Goal: Task Accomplishment & Management: Manage account settings

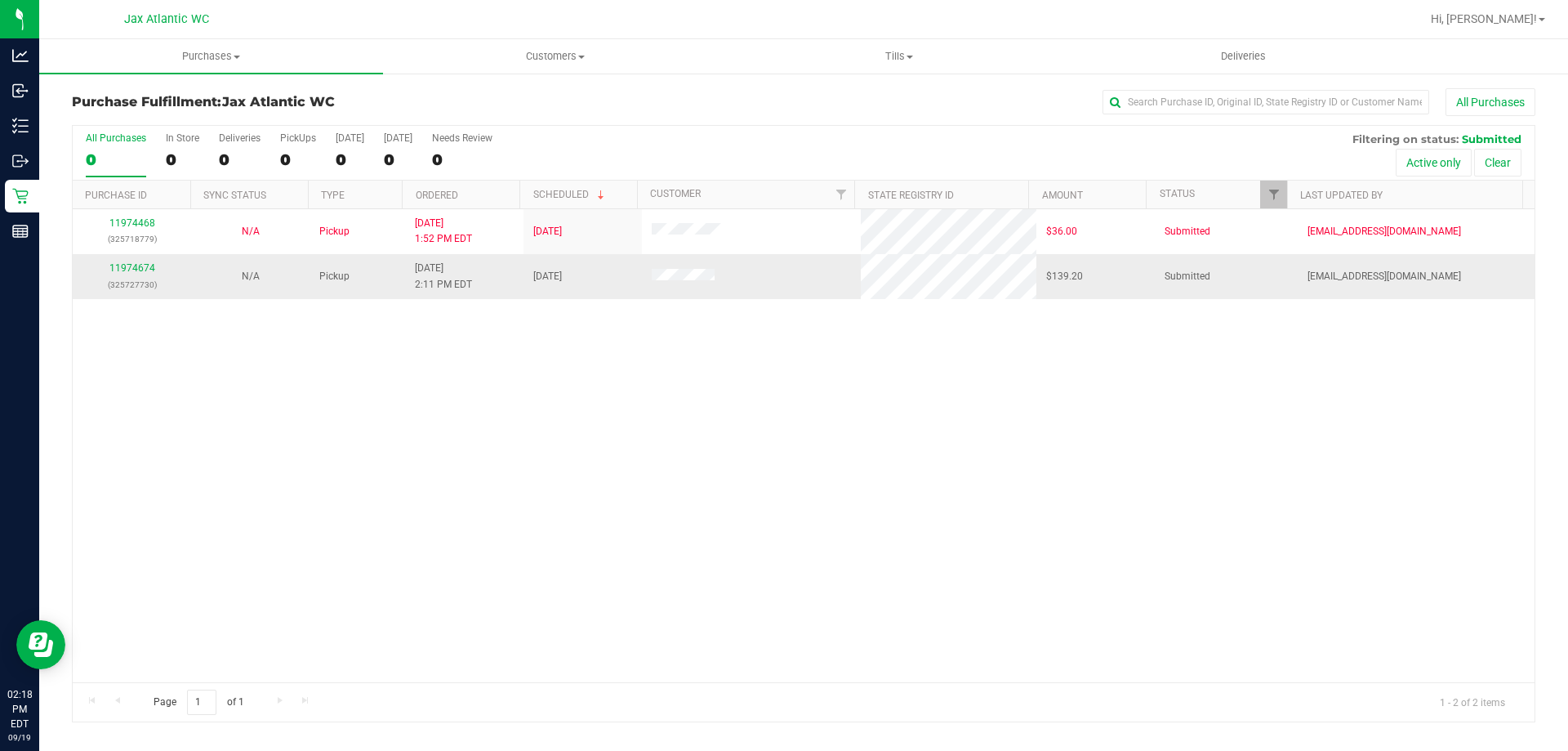
click at [151, 275] on div "11974674 (325727730)" at bounding box center [132, 276] width 99 height 31
click at [146, 269] on link "11974674" at bounding box center [132, 268] width 46 height 11
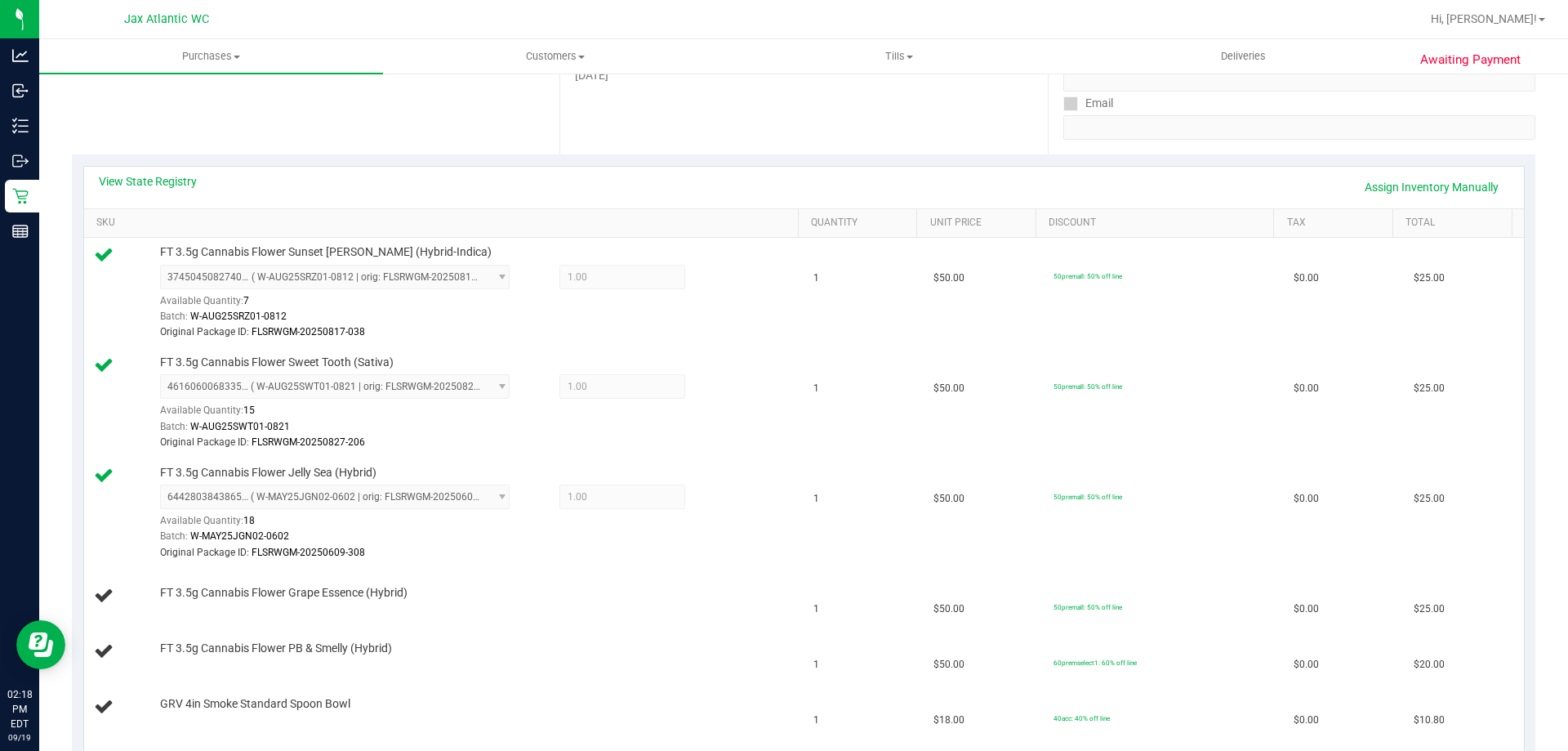
scroll to position [490, 0]
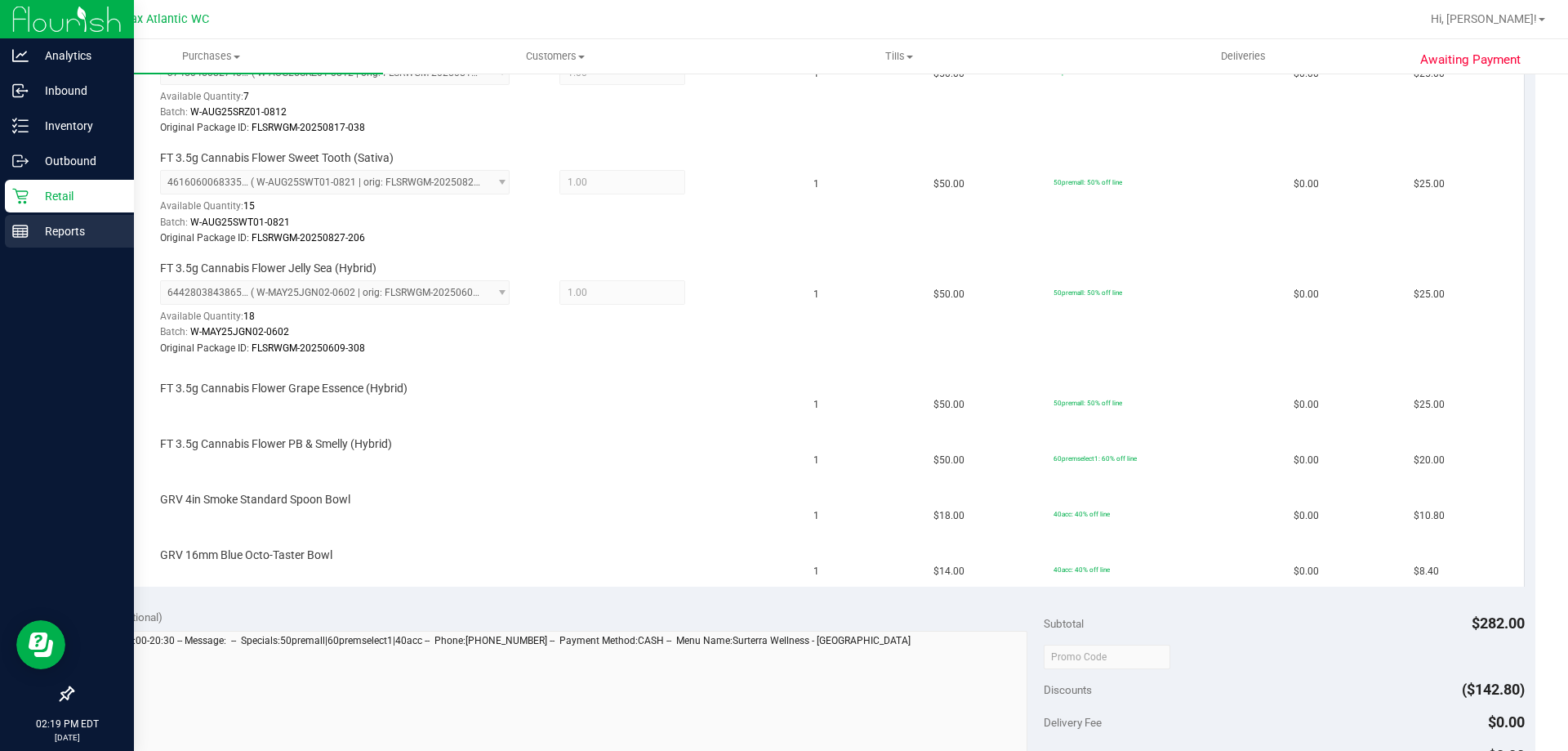
click at [48, 225] on p "Reports" at bounding box center [77, 232] width 98 height 19
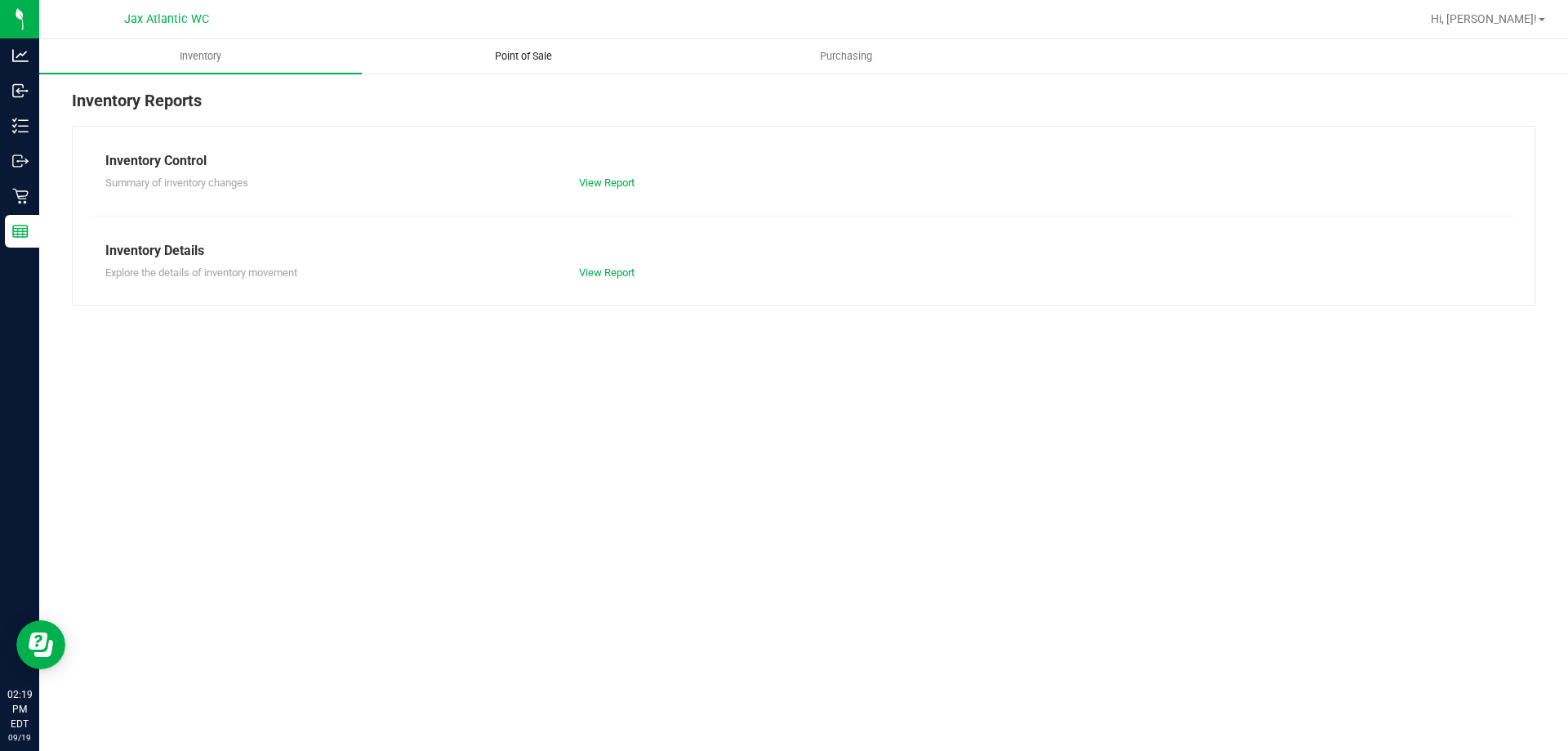
click at [505, 56] on span "Point of Sale" at bounding box center [523, 56] width 101 height 15
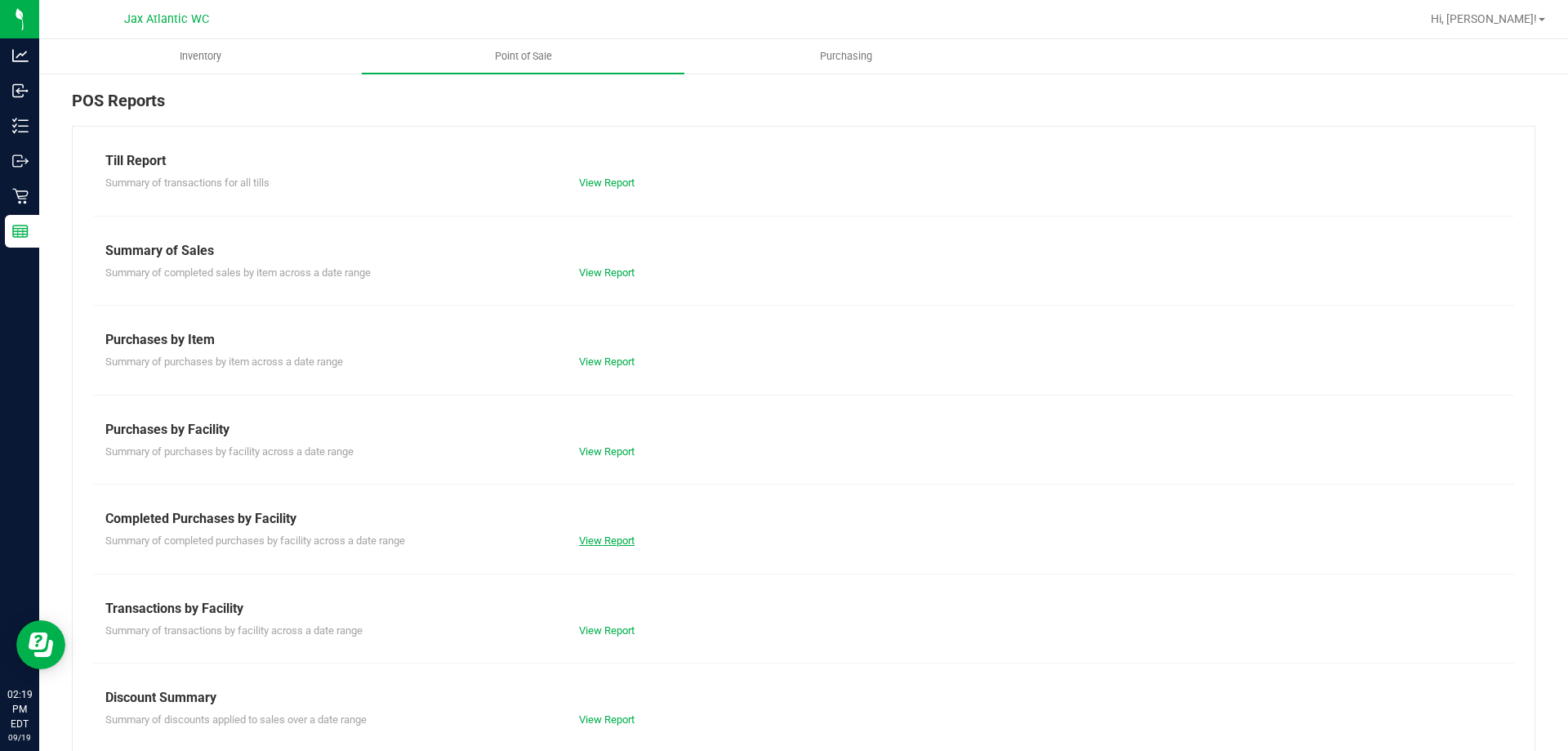
click at [624, 541] on link "View Report" at bounding box center [606, 541] width 55 height 12
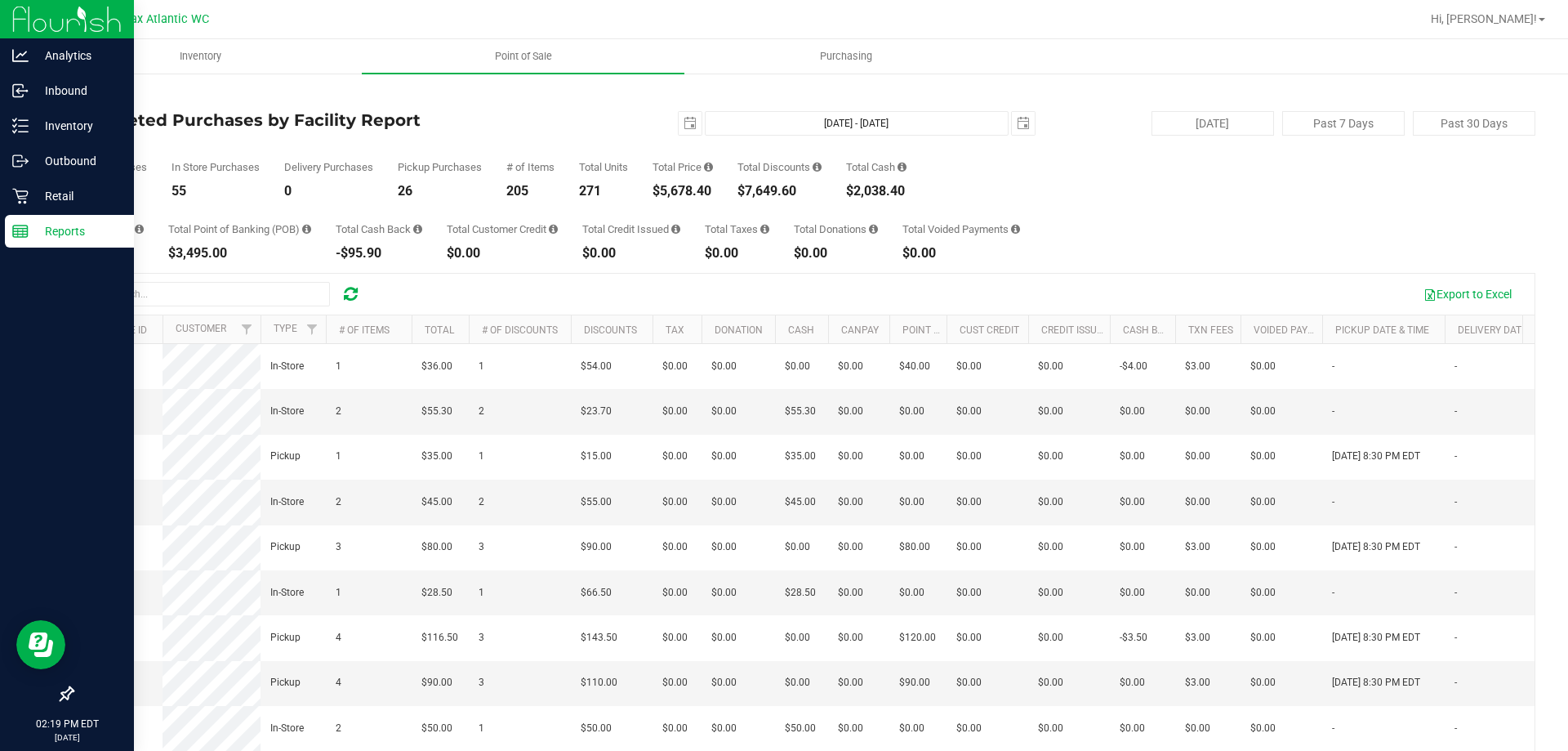
click at [32, 232] on p "Reports" at bounding box center [77, 232] width 98 height 19
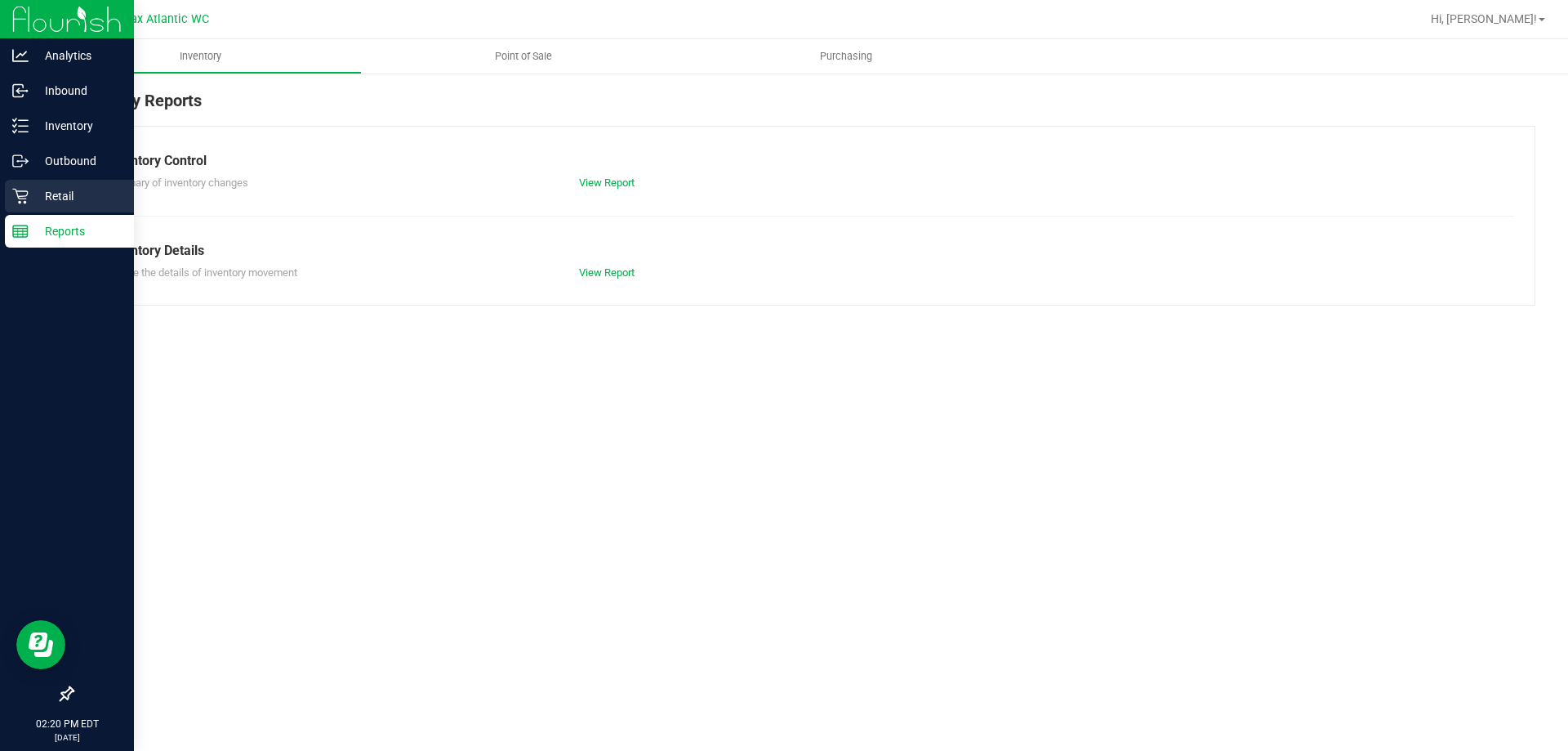
click at [28, 202] on icon at bounding box center [20, 196] width 17 height 17
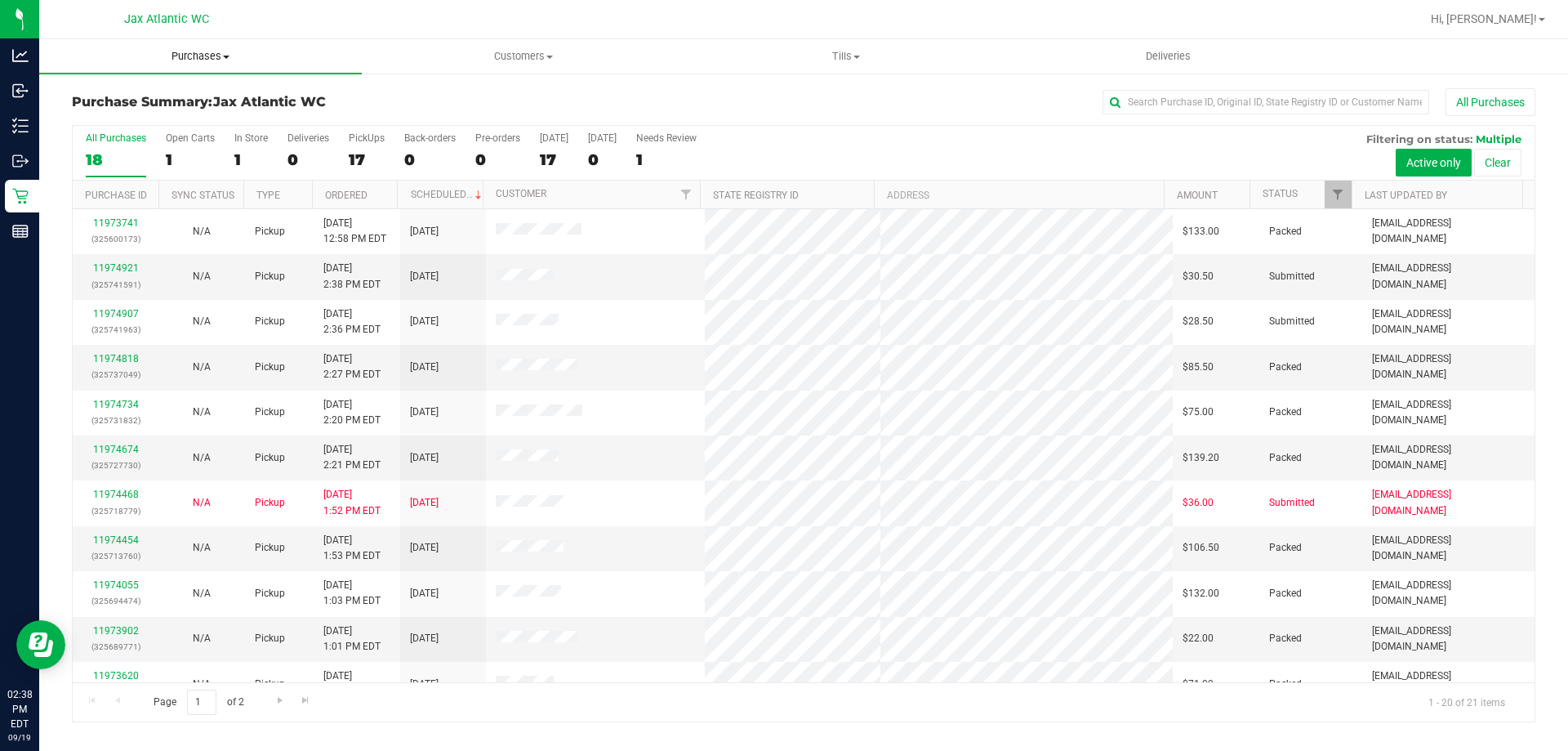
click at [225, 61] on span "Purchases" at bounding box center [201, 56] width 323 height 15
click at [114, 125] on span "Fulfillment" at bounding box center [90, 118] width 101 height 14
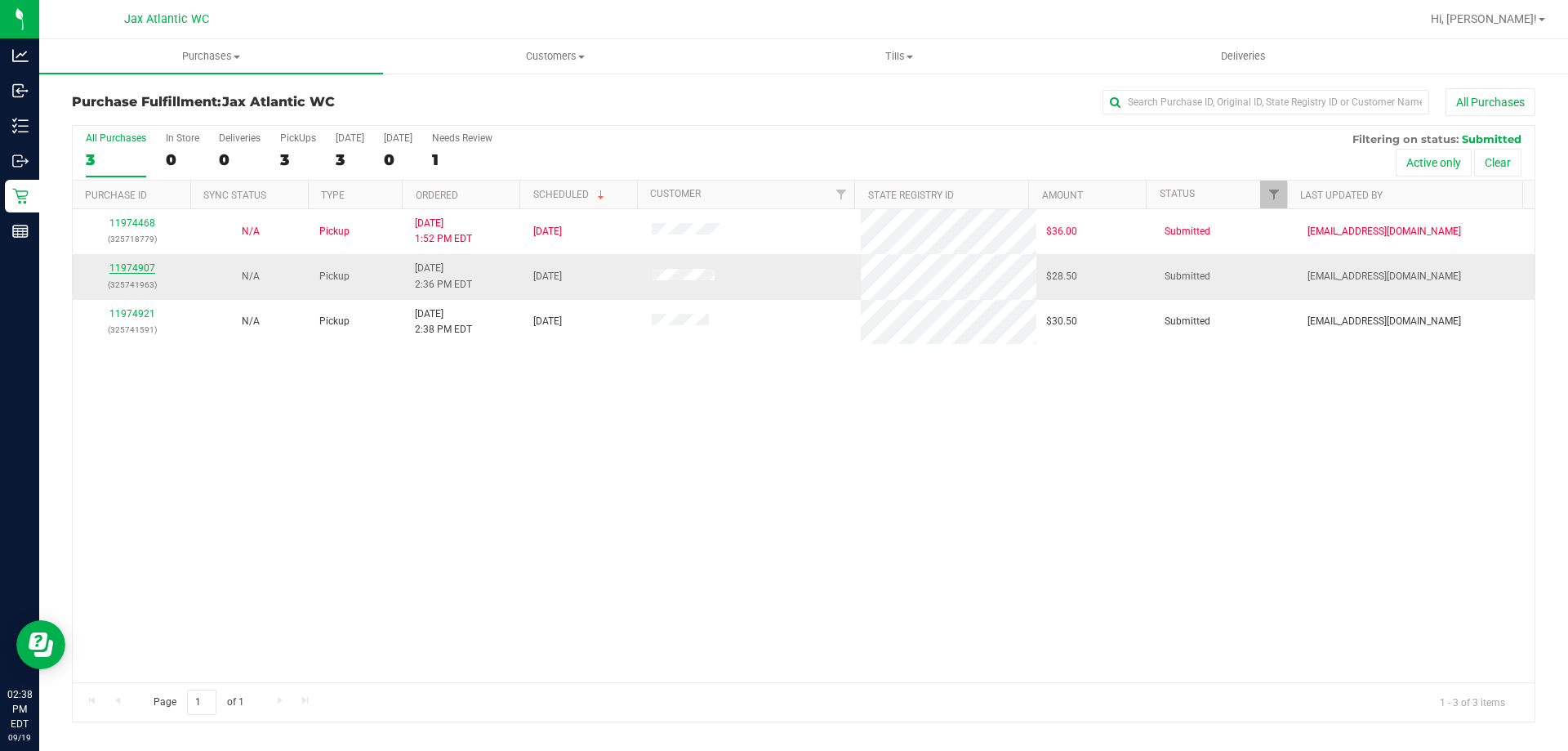
click at [142, 269] on link "11974907" at bounding box center [132, 268] width 46 height 11
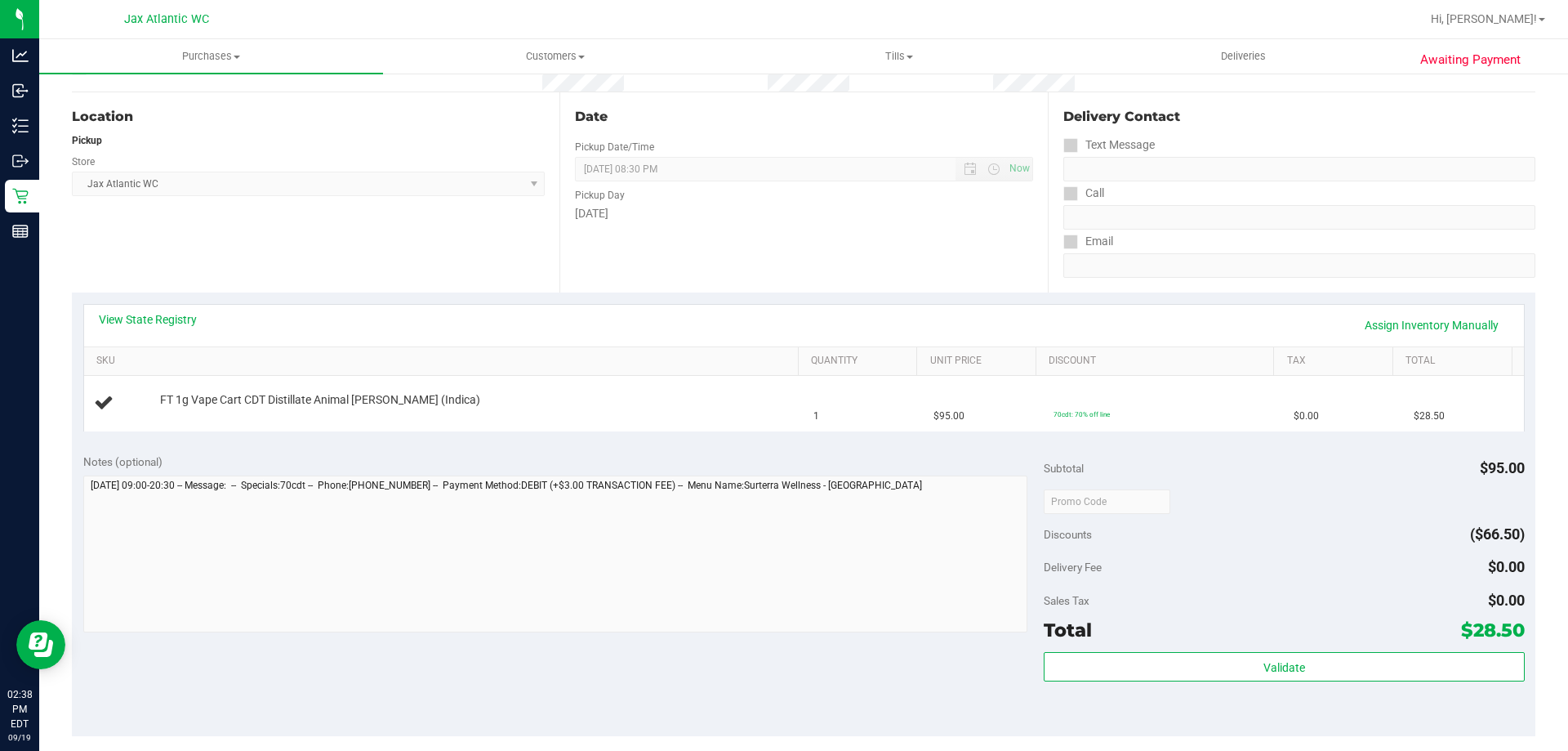
scroll to position [164, 0]
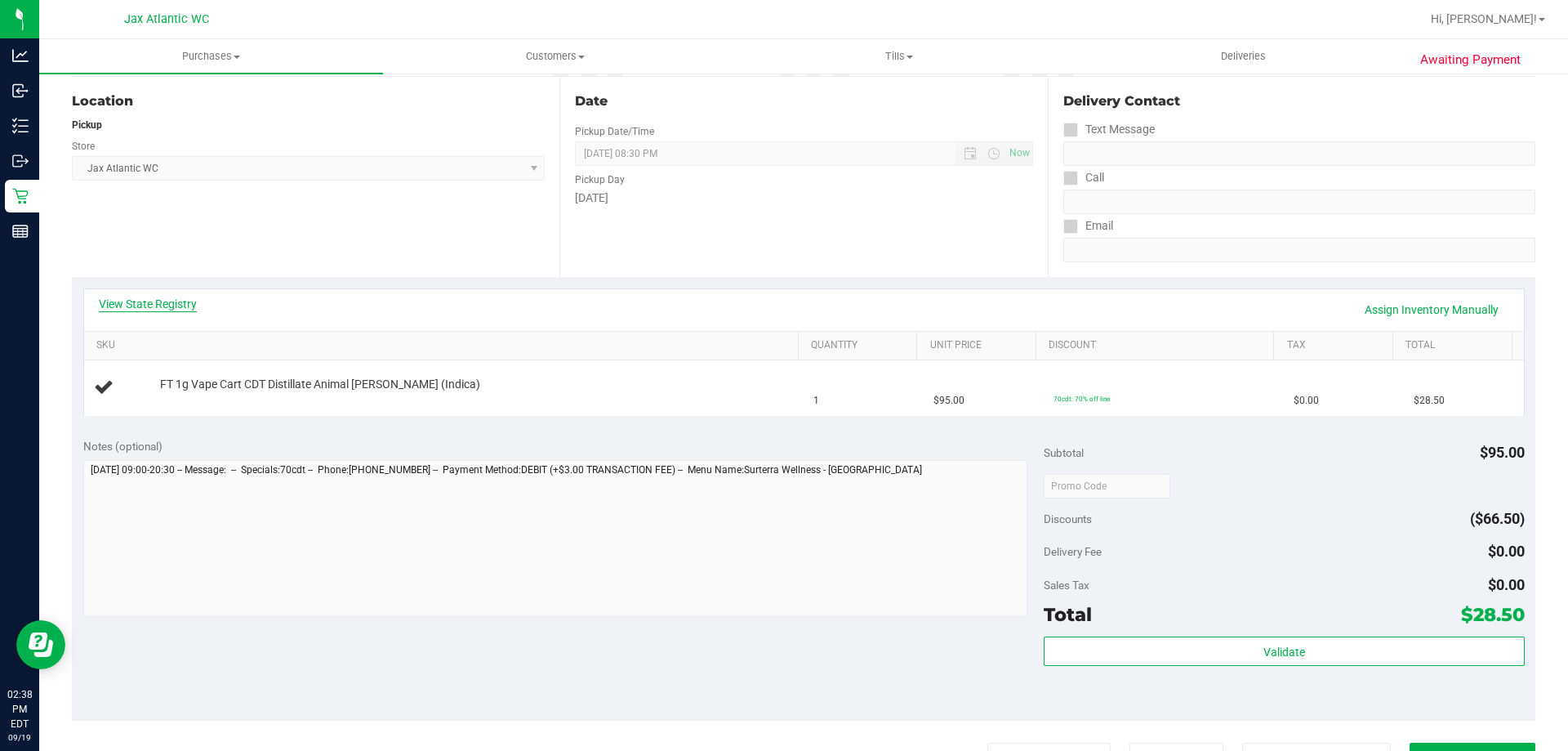
click at [153, 297] on link "View State Registry" at bounding box center [147, 304] width 98 height 17
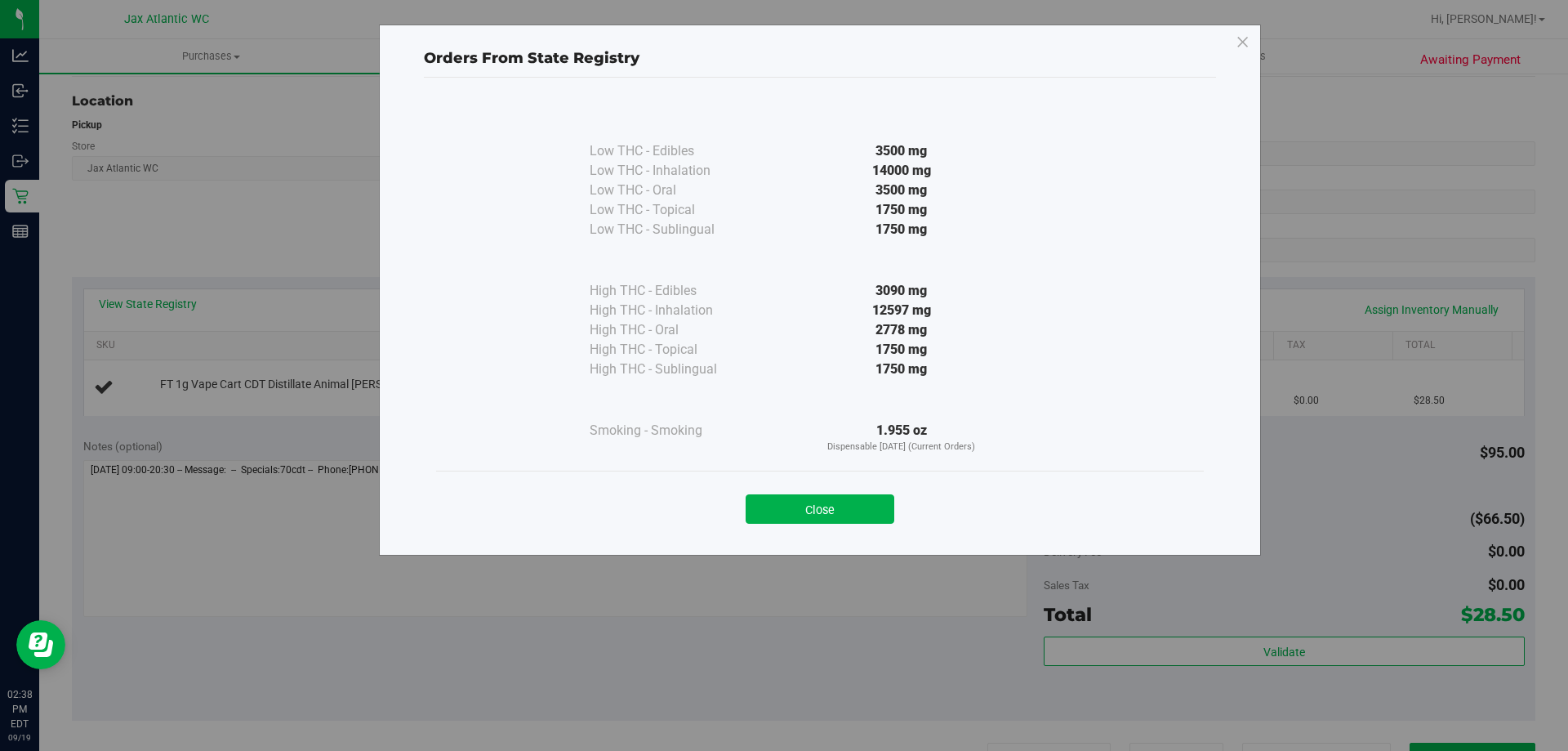
drag, startPoint x: 864, startPoint y: 507, endPoint x: 883, endPoint y: 449, distance: 61.0
click at [865, 507] on button "Close" at bounding box center [820, 509] width 149 height 29
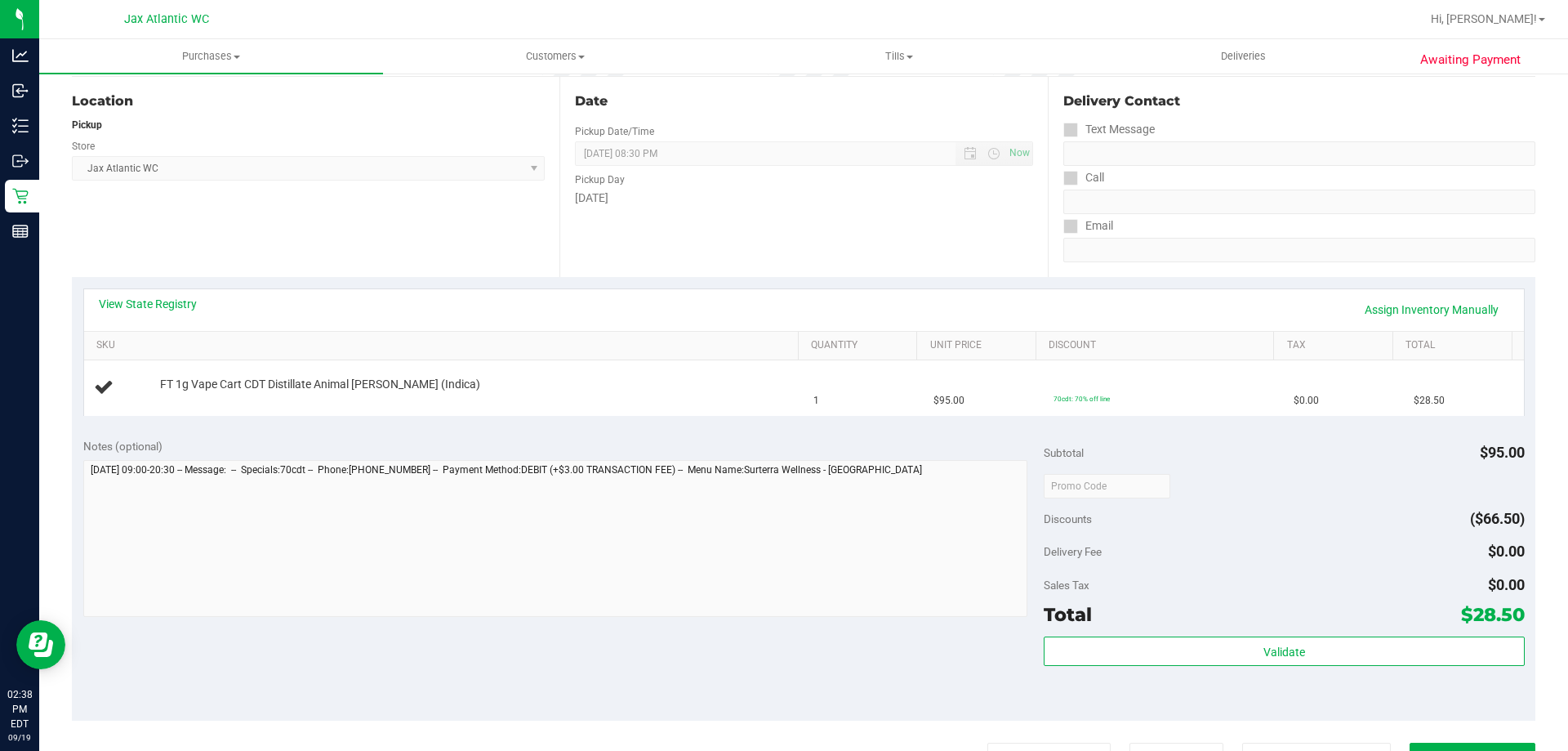
click at [906, 321] on div "View State Registry Assign Inventory Manually" at bounding box center [803, 310] width 1410 height 28
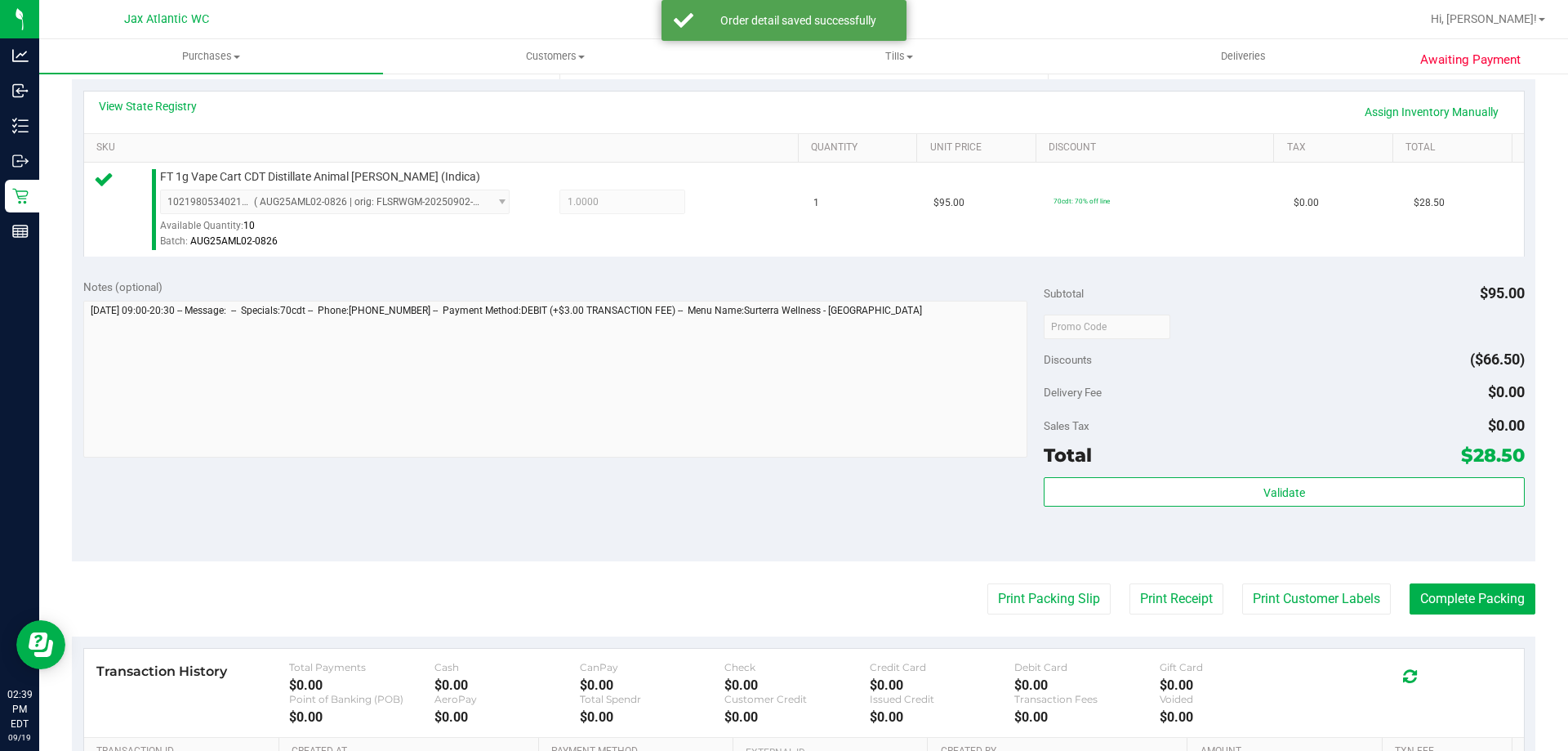
scroll to position [490, 0]
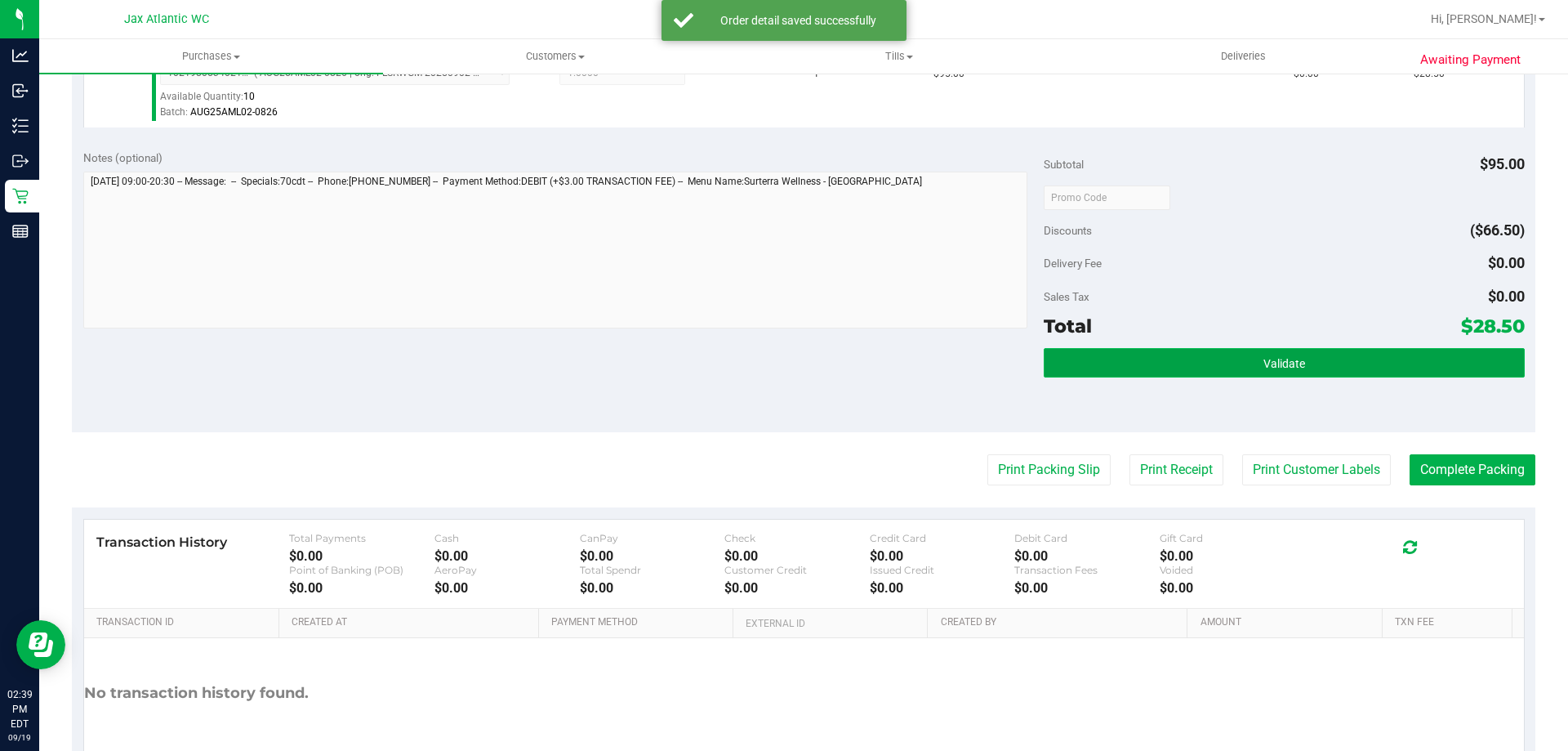
click at [1394, 351] on button "Validate" at bounding box center [1284, 362] width 480 height 29
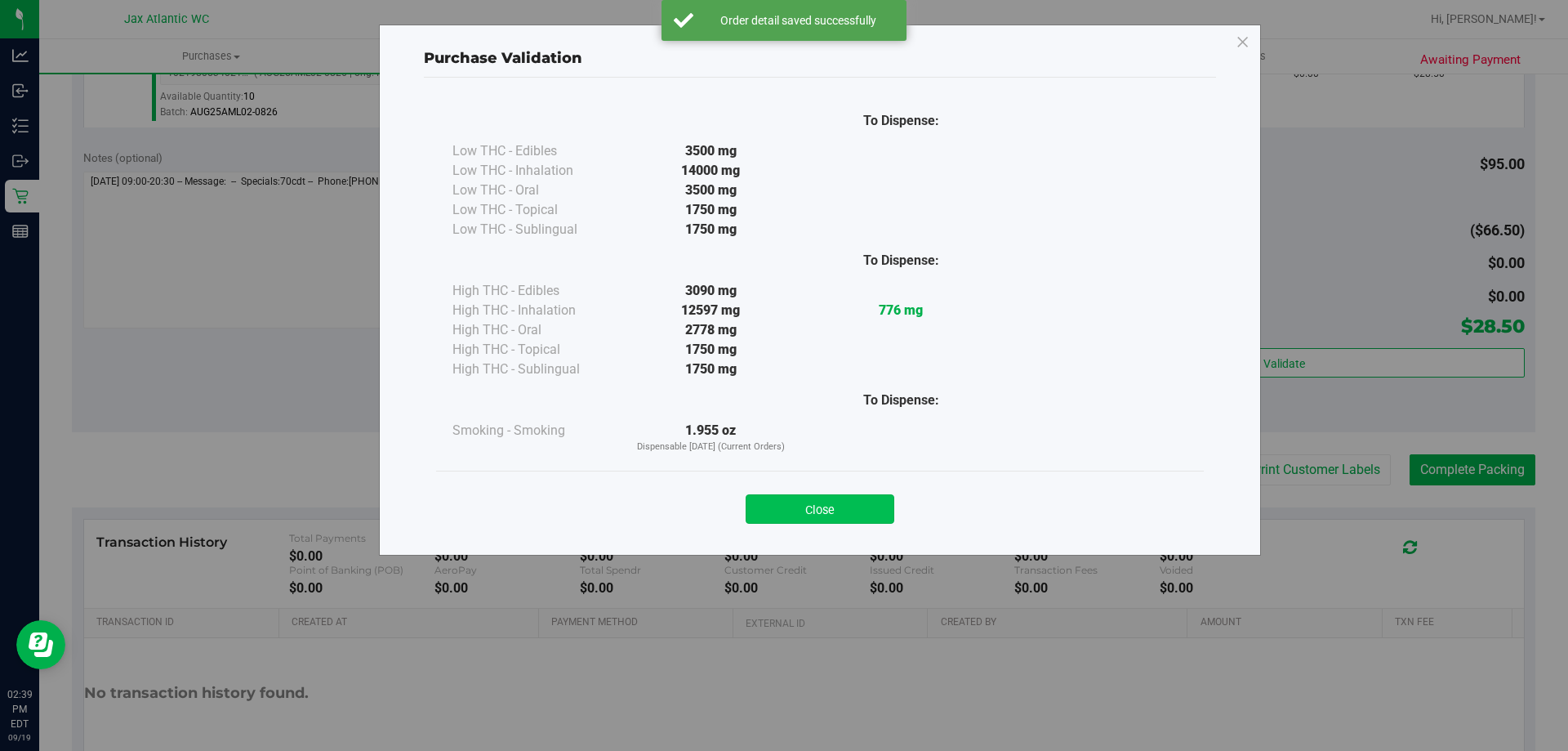
click at [825, 526] on div "Close" at bounding box center [820, 504] width 768 height 66
click at [869, 511] on button "Close" at bounding box center [820, 509] width 149 height 29
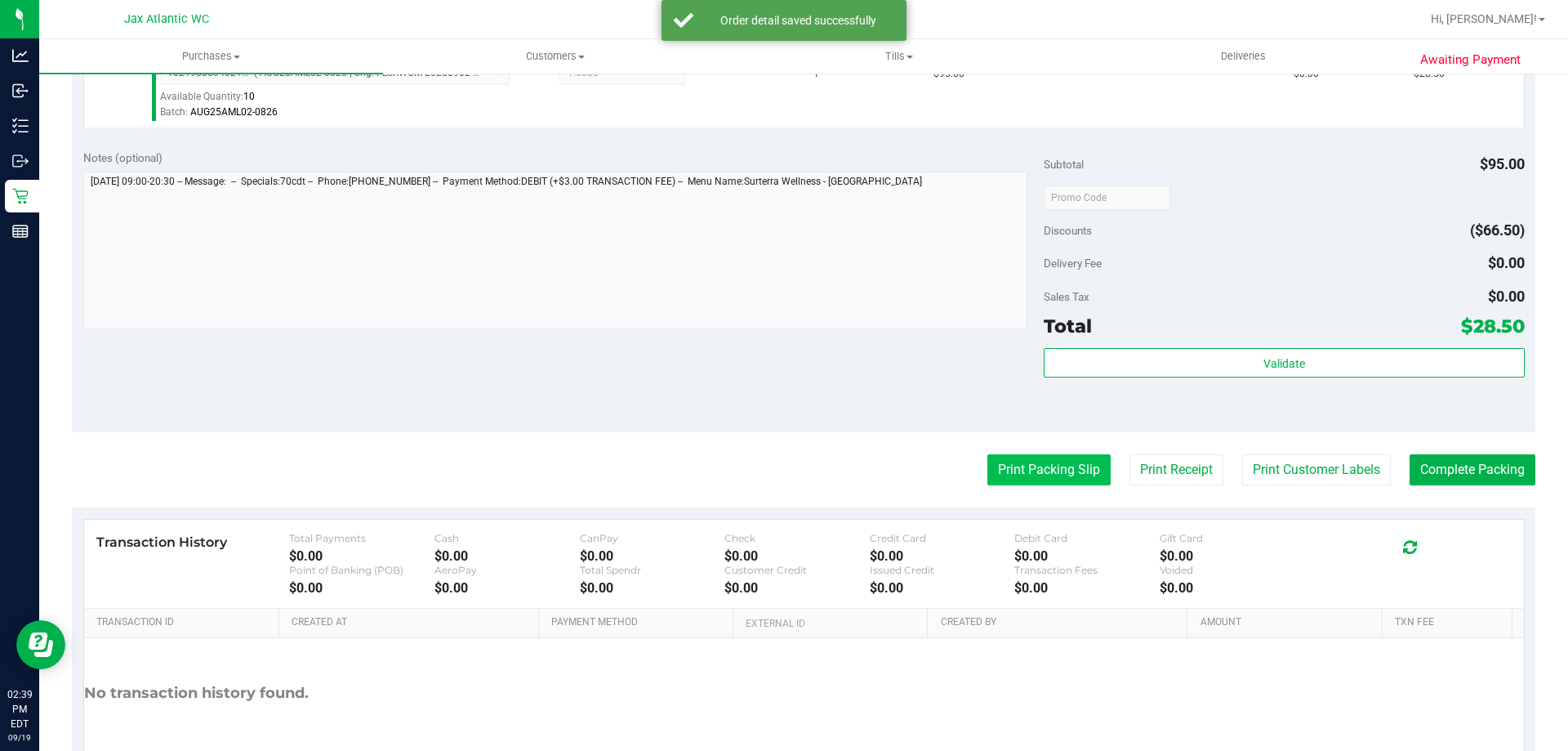
click at [1051, 484] on button "Print Packing Slip" at bounding box center [1049, 469] width 123 height 31
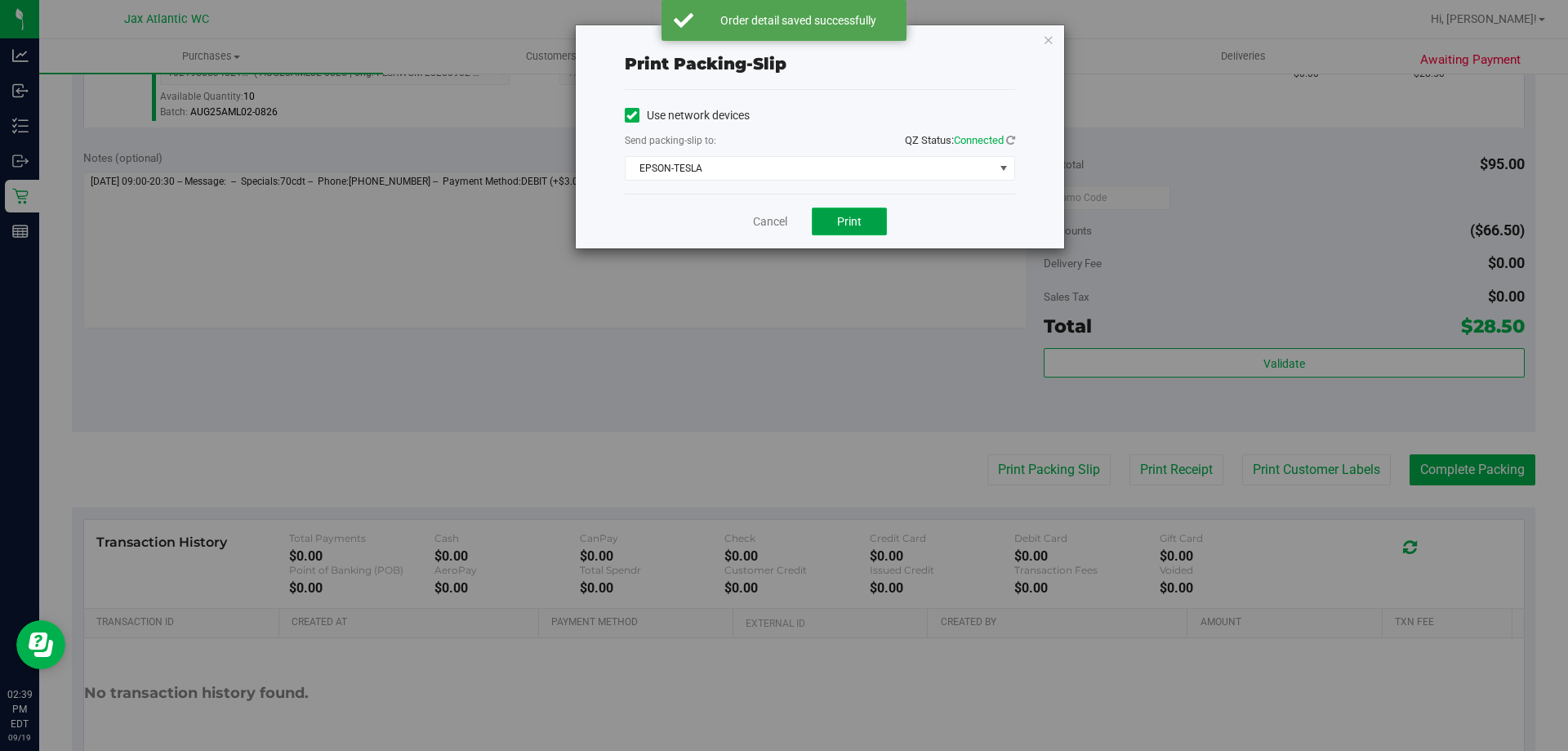
click at [866, 225] on button "Print" at bounding box center [849, 222] width 75 height 28
click at [784, 219] on link "Cancel" at bounding box center [770, 221] width 34 height 17
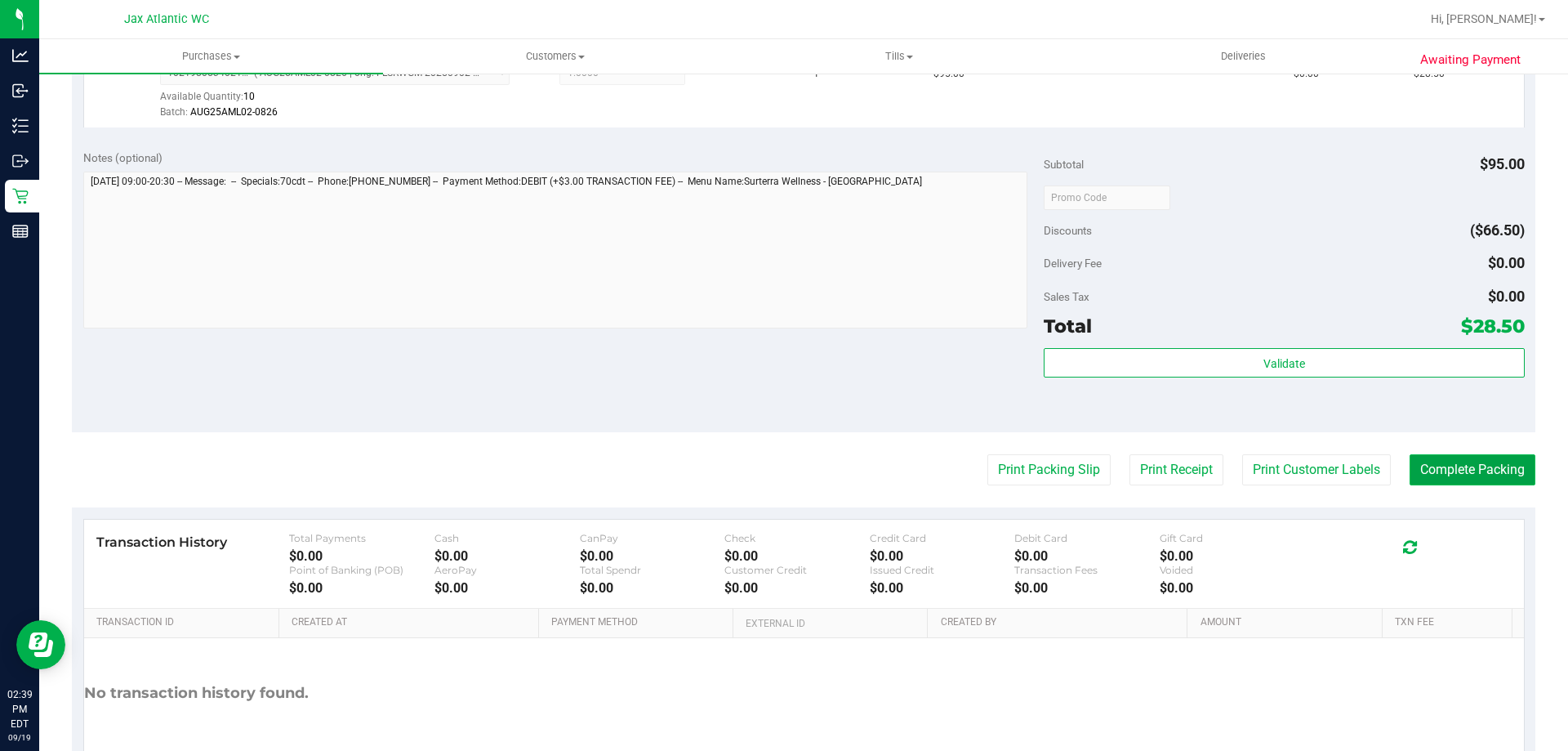
click at [1410, 478] on button "Complete Packing" at bounding box center [1472, 469] width 126 height 31
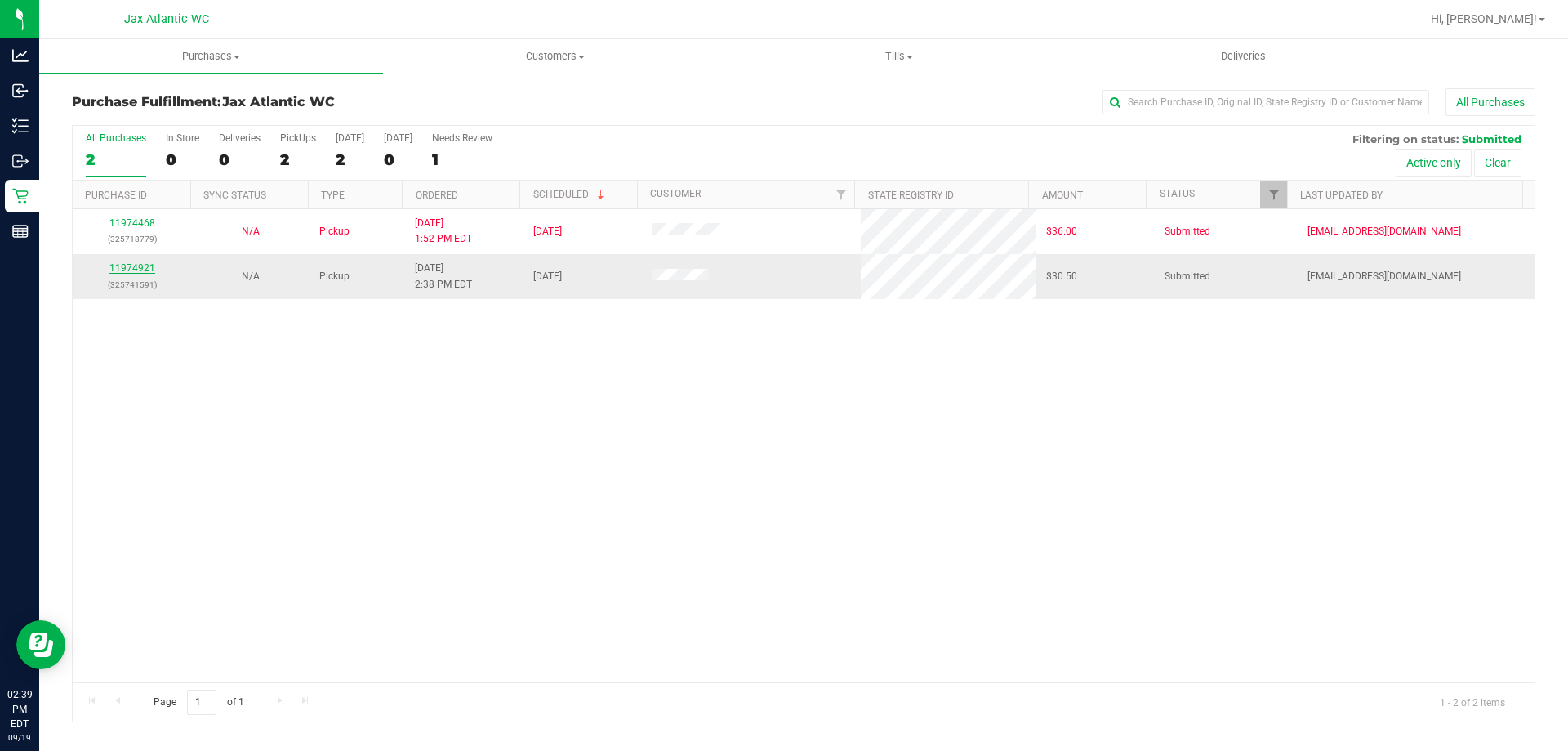
click at [150, 269] on link "11974921" at bounding box center [132, 268] width 46 height 11
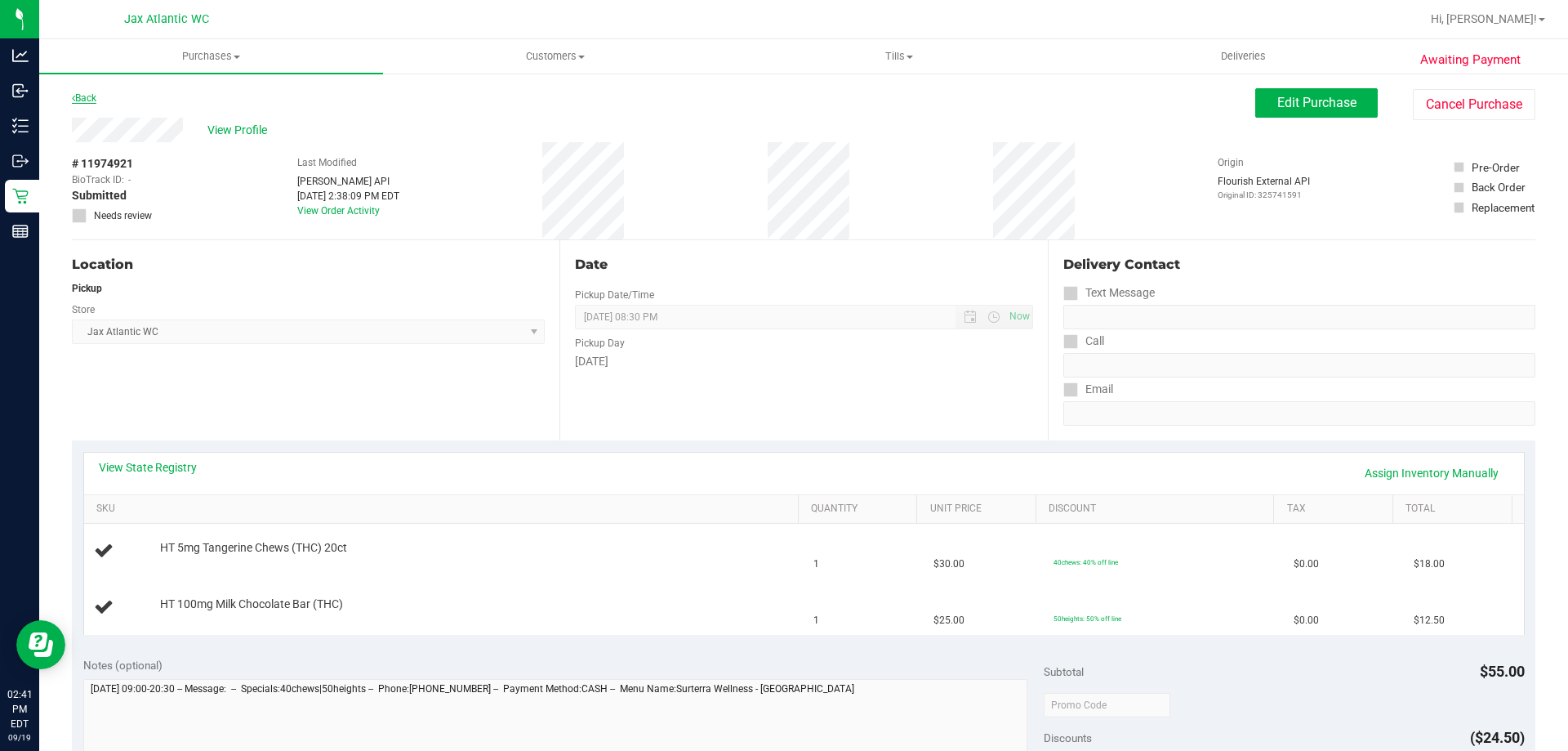
click at [79, 97] on link "Back" at bounding box center [84, 98] width 25 height 11
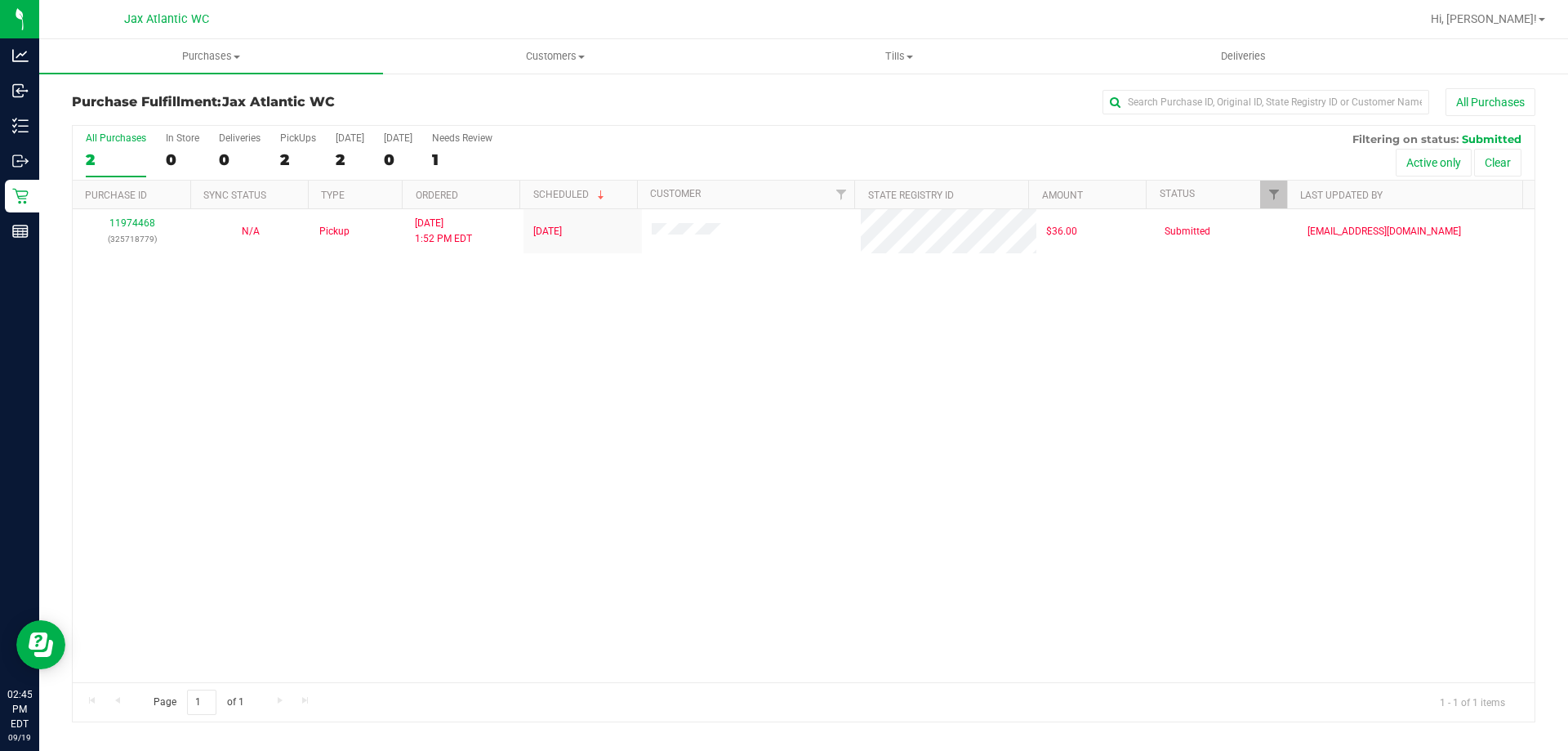
click at [1018, 364] on div "11974468 (325718779) N/A Pickup [DATE] 1:52 PM EDT 9/19/2025 $36.00 Submitted […" at bounding box center [804, 445] width 1462 height 473
click at [750, 364] on div "11974468 (325718779) N/A Pickup [DATE] 1:52 PM EDT 9/19/2025 $36.00 Submitted […" at bounding box center [804, 445] width 1462 height 473
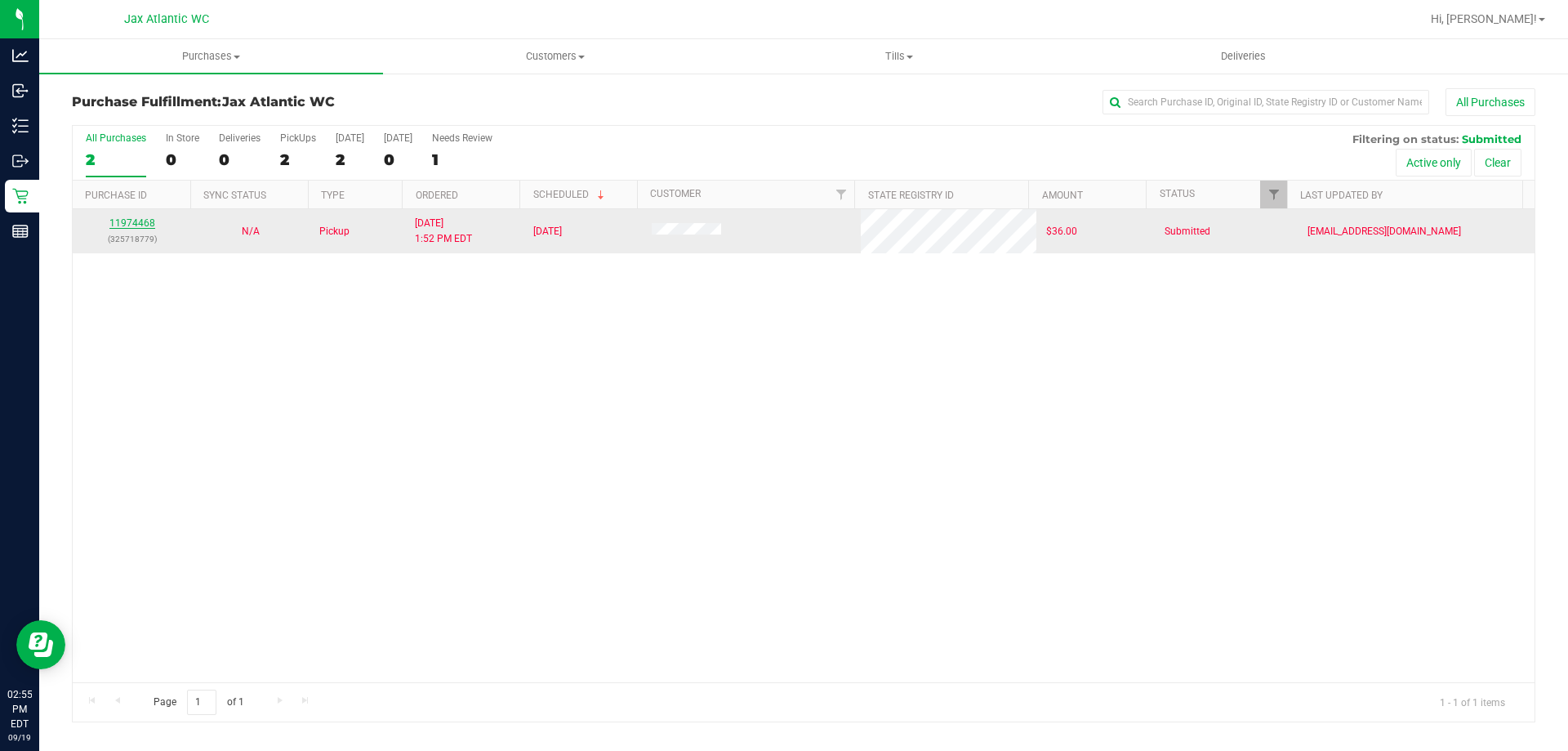
click at [140, 220] on link "11974468" at bounding box center [132, 223] width 46 height 11
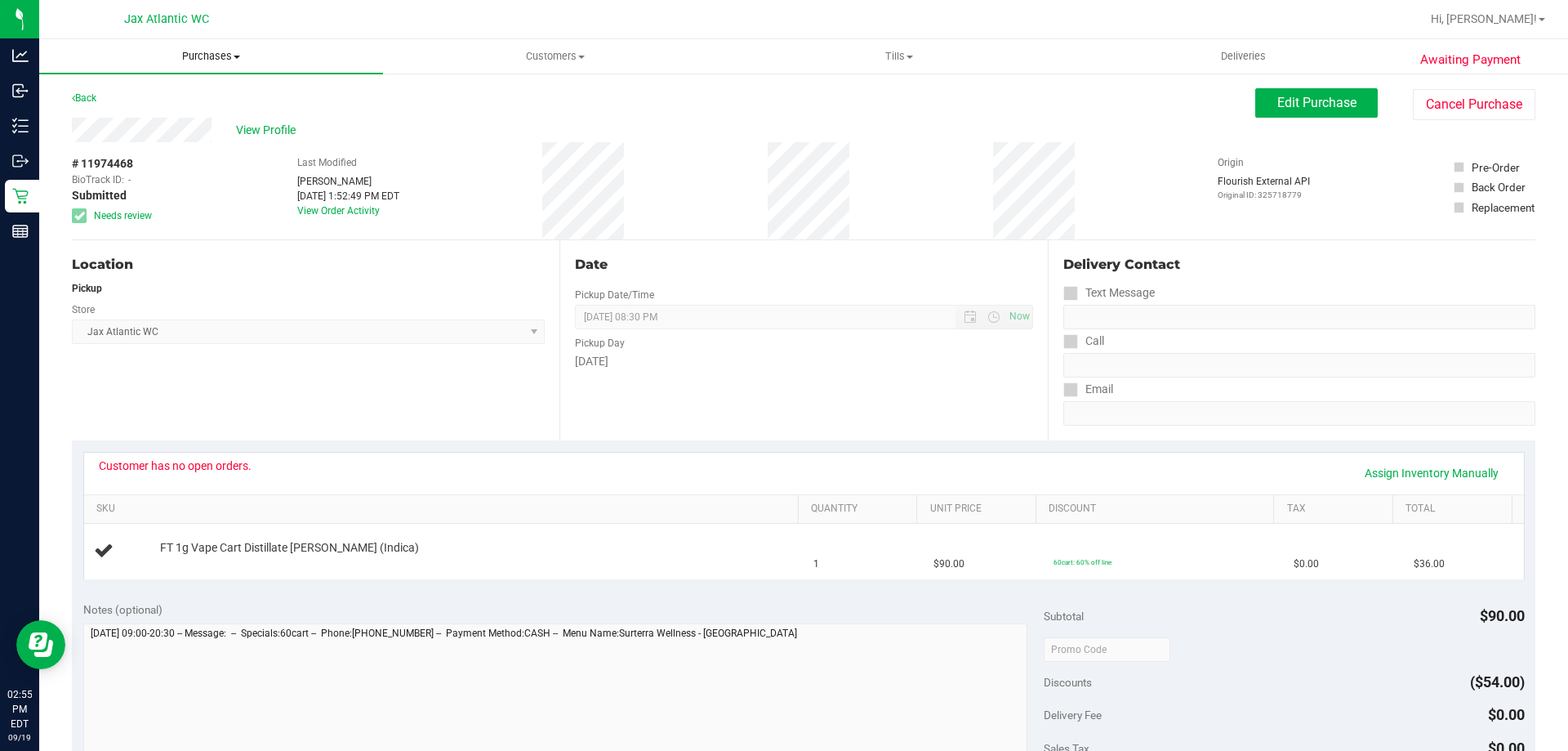
click at [220, 65] on uib-tab-heading "Purchases Summary of purchases Fulfillment All purchases" at bounding box center [211, 56] width 344 height 34
click at [154, 117] on li "Fulfillment" at bounding box center [211, 118] width 344 height 19
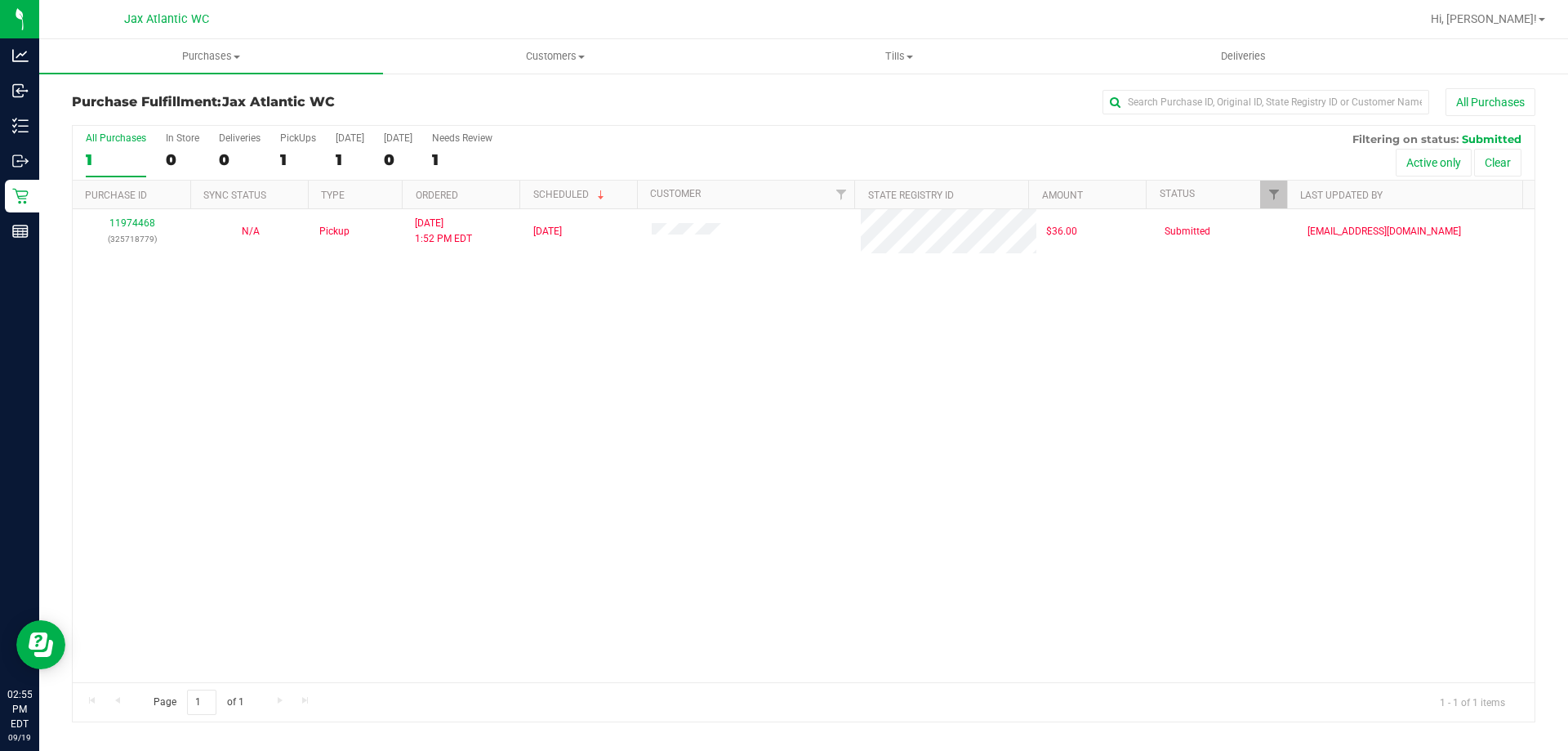
click at [1401, 314] on div "11974468 (325718779) N/A Pickup [DATE] 1:52 PM EDT 9/19/2025 $36.00 Submitted […" at bounding box center [804, 445] width 1462 height 473
click at [603, 143] on div "All Purchases 1 In Store 0 Deliveries 0 PickUps 1 [DATE] 1 [DATE] 0 Needs Revie…" at bounding box center [804, 153] width 1462 height 55
click at [773, 330] on div "11974468 (325718779) N/A Pickup [DATE] 1:52 PM EDT 9/19/2025 $36.00 Submitted […" at bounding box center [804, 445] width 1462 height 473
drag, startPoint x: 705, startPoint y: 527, endPoint x: 707, endPoint y: 519, distance: 8.2
click at [704, 527] on div "11974468 (325718779) N/A Pickup [DATE] 1:52 PM EDT 9/19/2025 $36.00 Submitted […" at bounding box center [804, 445] width 1462 height 473
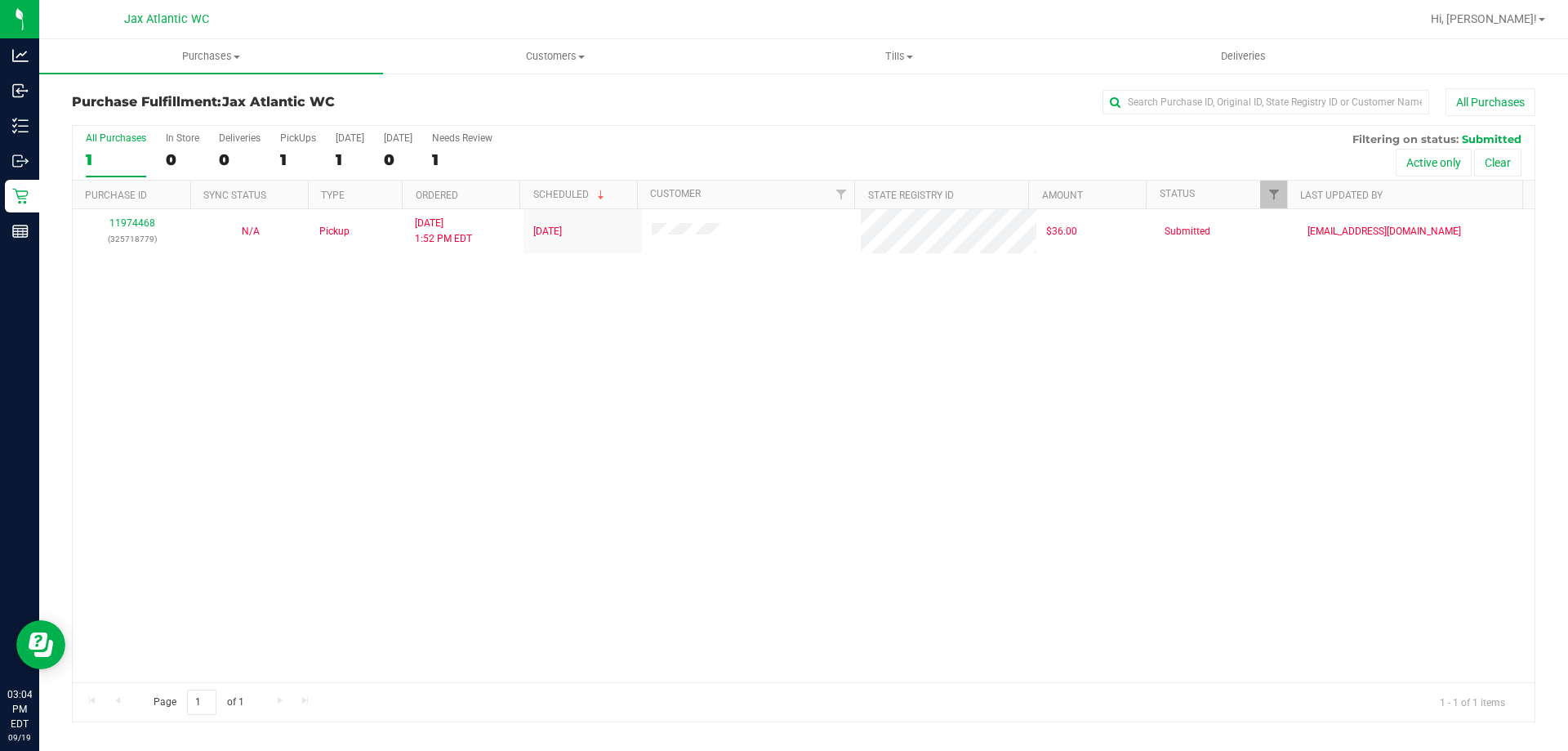
click at [761, 587] on div "11974468 (325718779) N/A Pickup [DATE] 1:52 PM EDT 9/19/2025 $36.00 Submitted […" at bounding box center [804, 445] width 1462 height 473
click at [812, 429] on div "11974468 (325718779) N/A Pickup [DATE] 1:52 PM EDT 9/19/2025 $36.00 Submitted […" at bounding box center [804, 445] width 1462 height 473
click at [870, 51] on span "Tills" at bounding box center [898, 56] width 342 height 15
click at [896, 96] on li "Manage tills" at bounding box center [898, 99] width 344 height 19
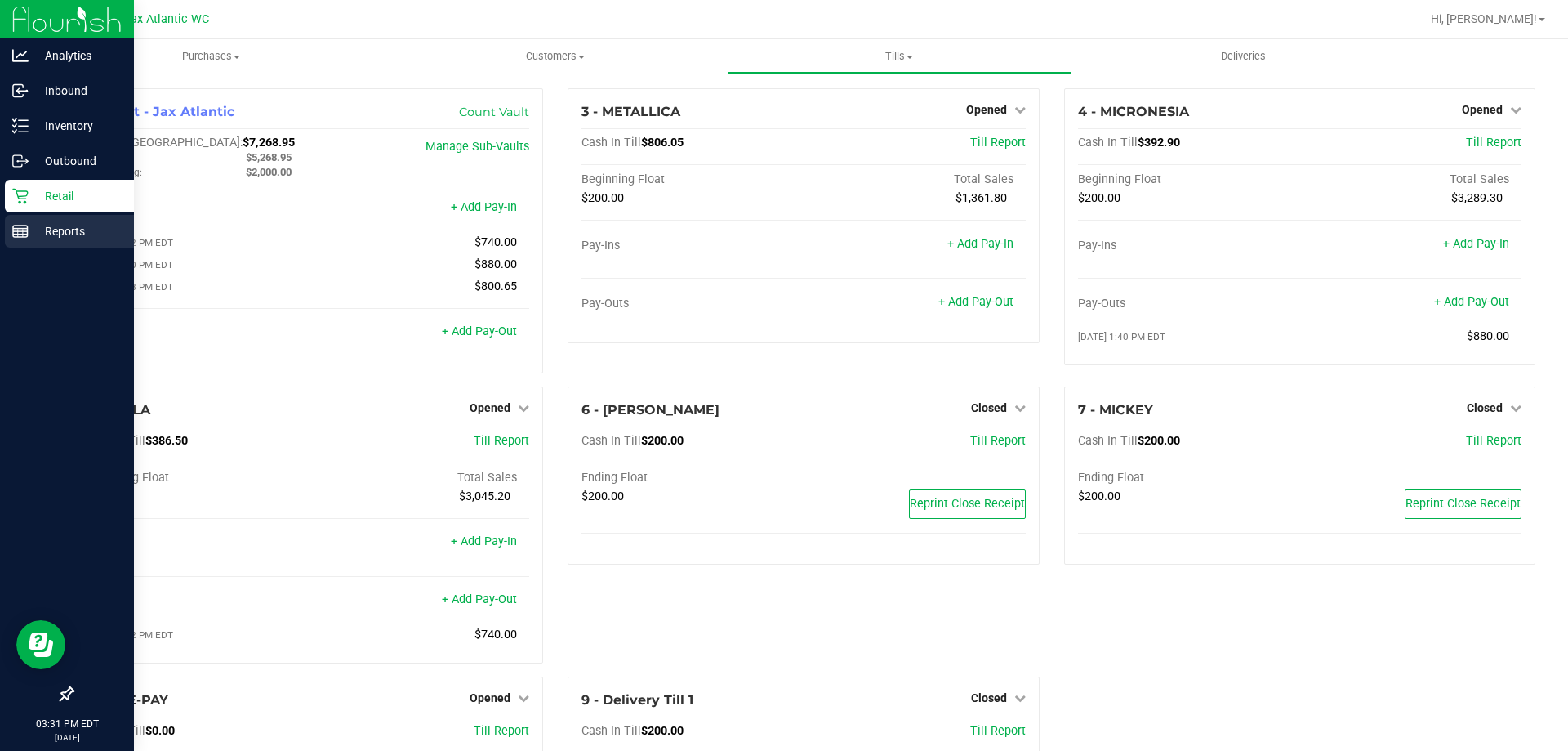
click at [29, 234] on p "Reports" at bounding box center [77, 232] width 98 height 19
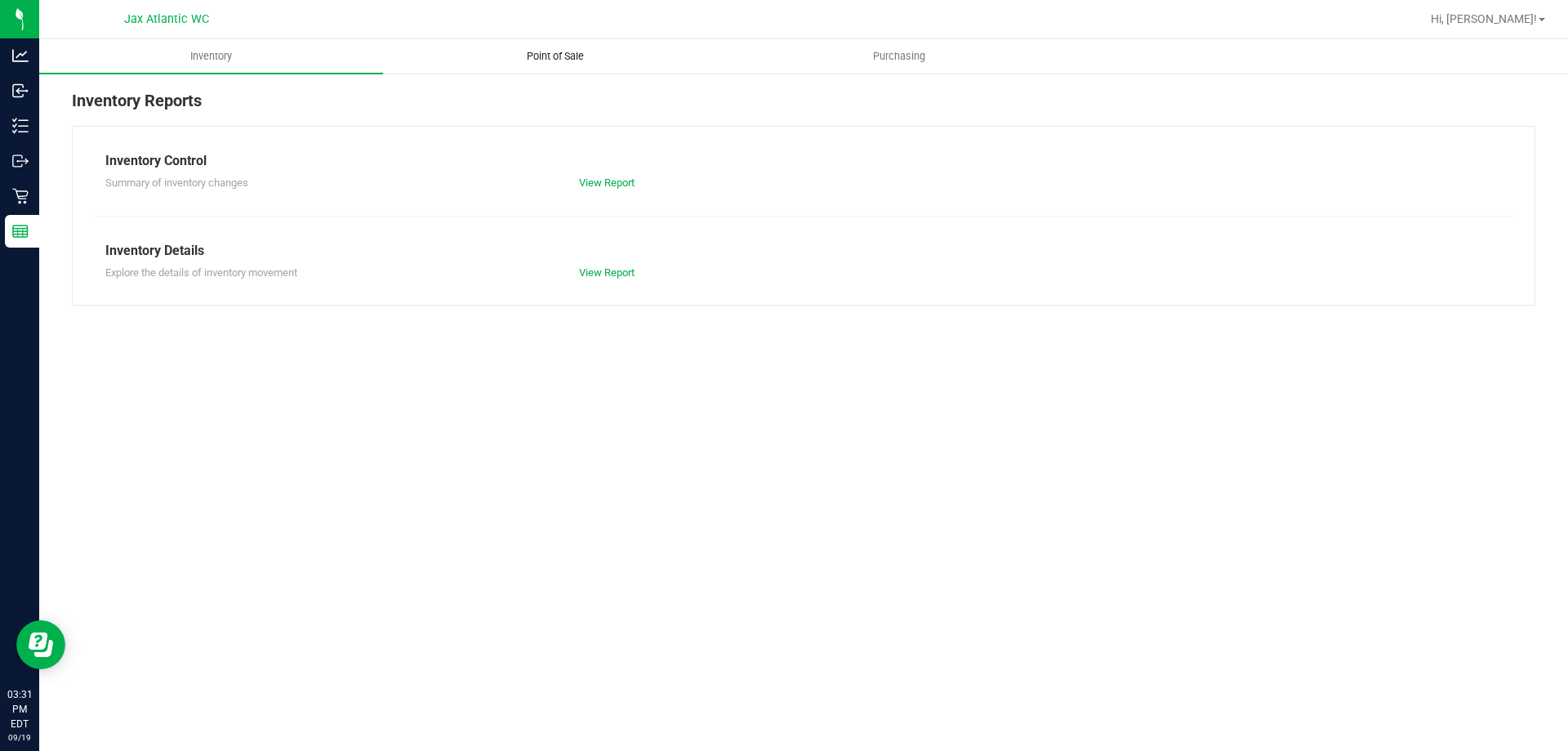
click at [587, 63] on span "Point of Sale" at bounding box center [555, 56] width 101 height 15
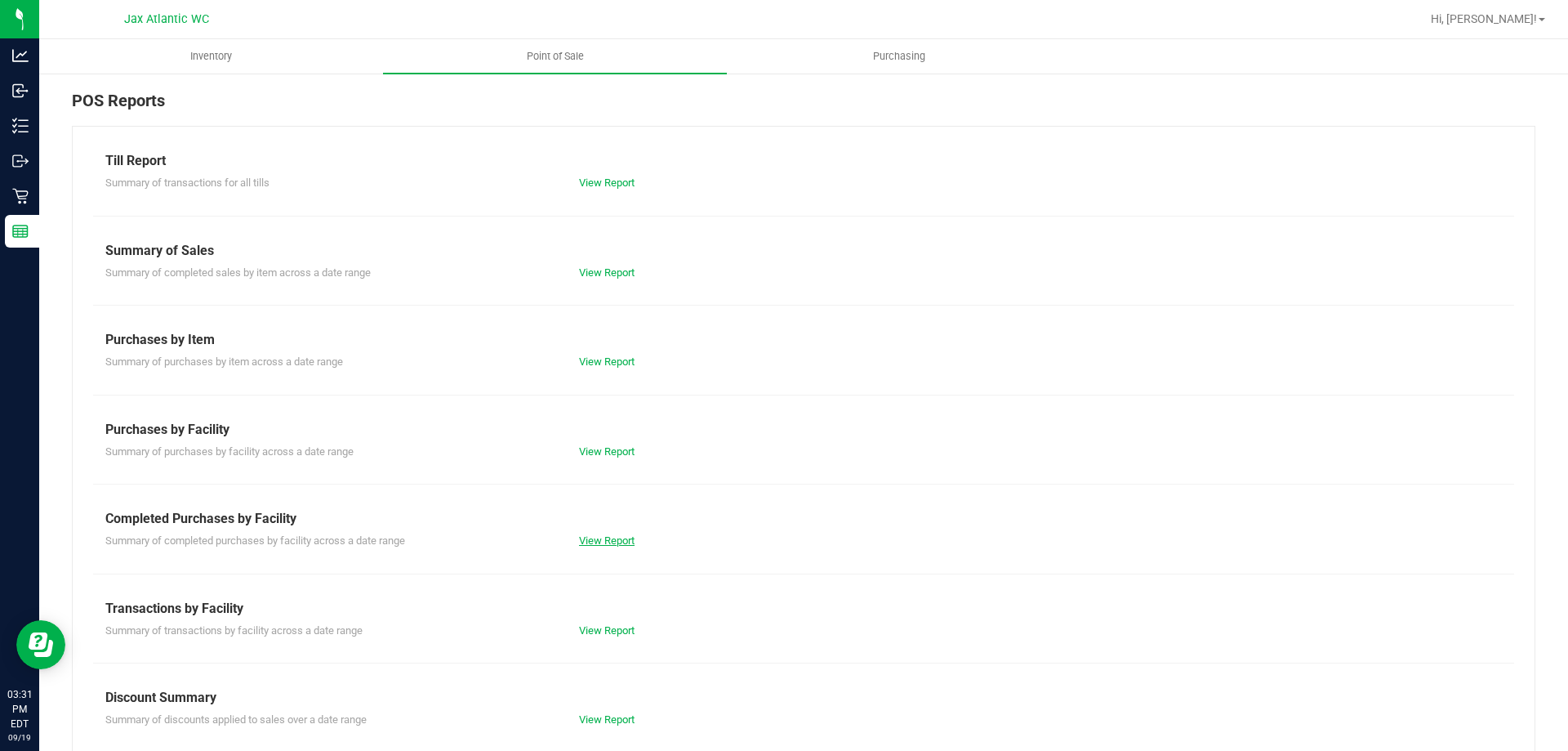
click at [604, 536] on link "View Report" at bounding box center [606, 541] width 55 height 12
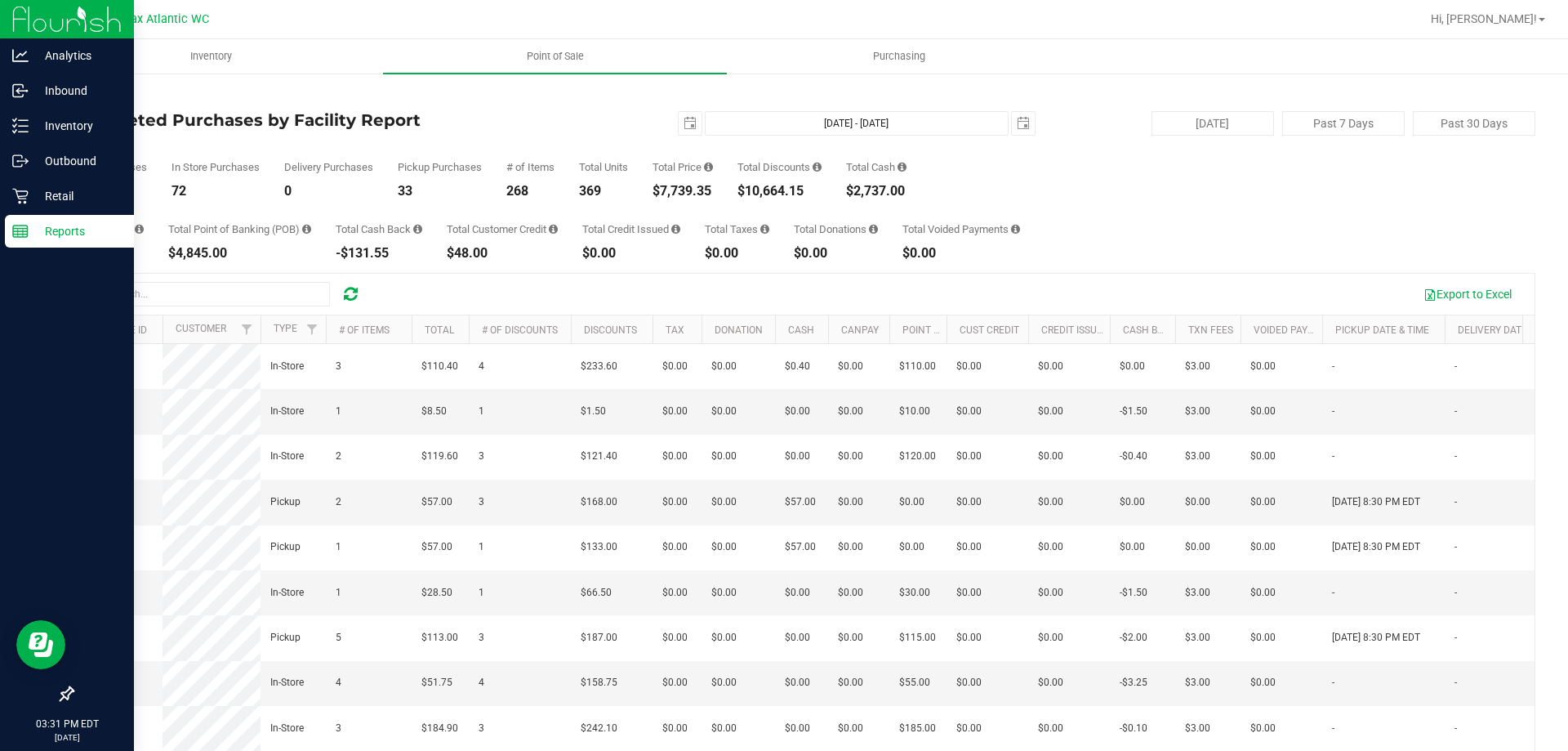
drag, startPoint x: 41, startPoint y: 235, endPoint x: 41, endPoint y: 221, distance: 14.0
click at [41, 234] on p "Reports" at bounding box center [77, 232] width 98 height 19
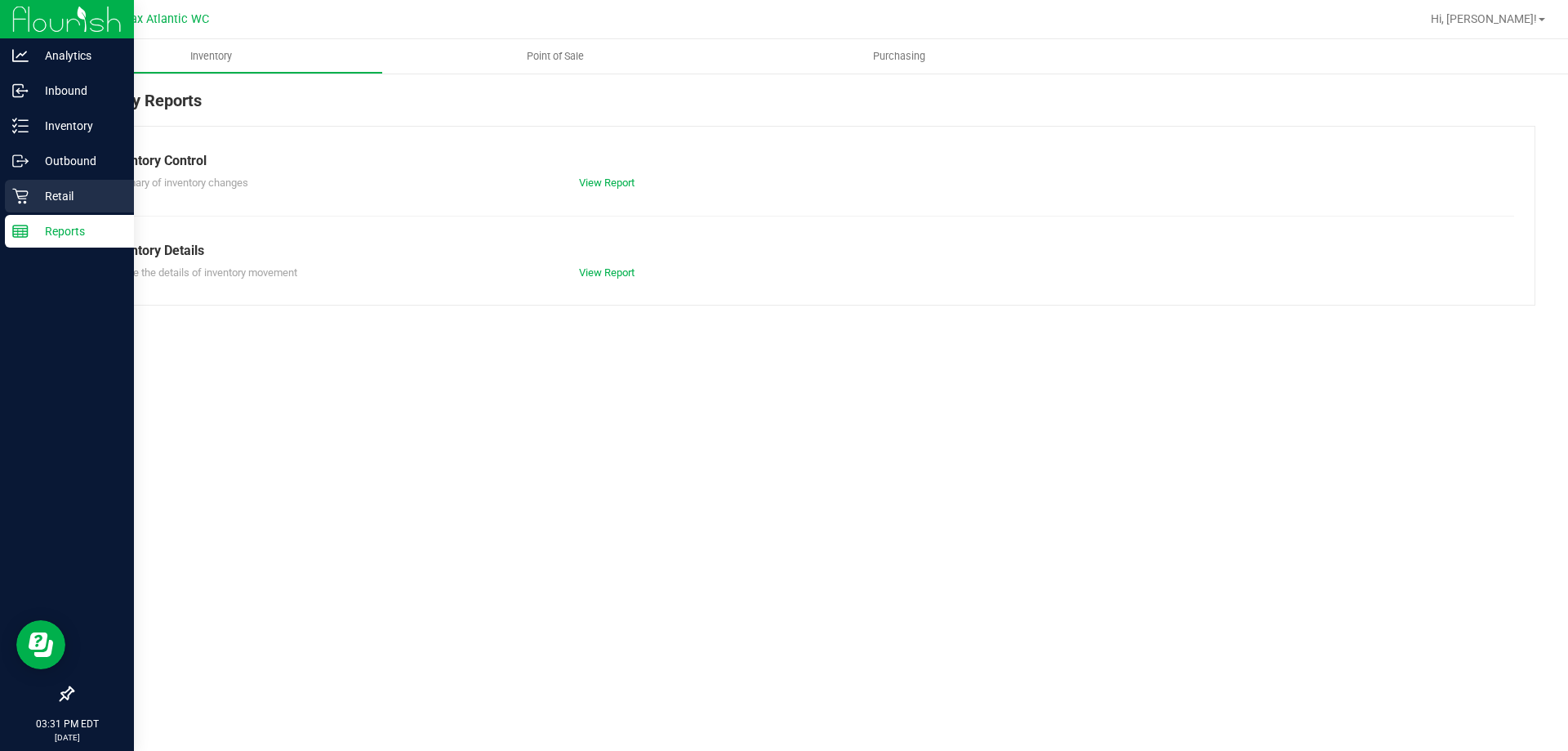
click at [40, 200] on p "Retail" at bounding box center [77, 196] width 98 height 19
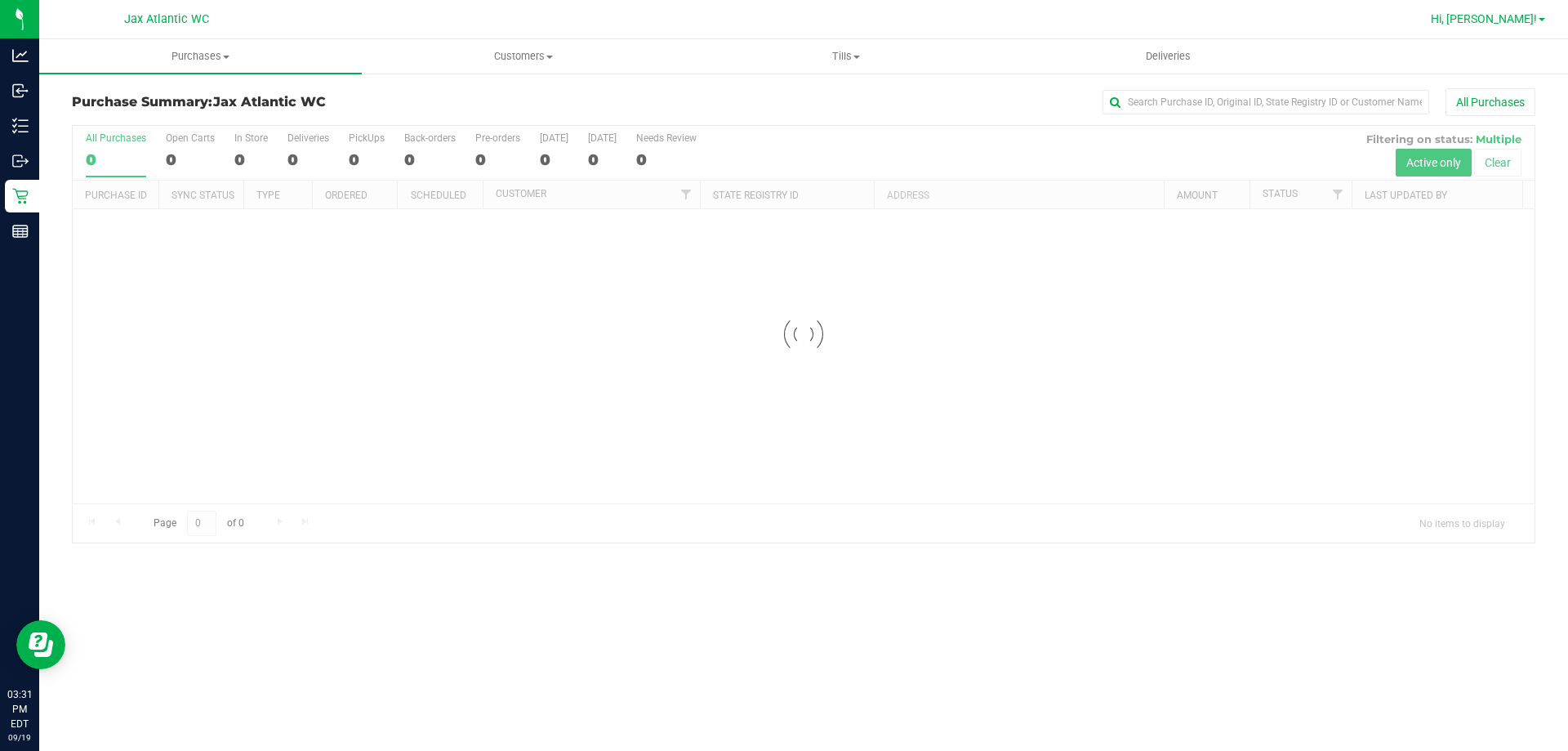
click at [1506, 12] on span "Hi, [PERSON_NAME]!" at bounding box center [1484, 18] width 106 height 13
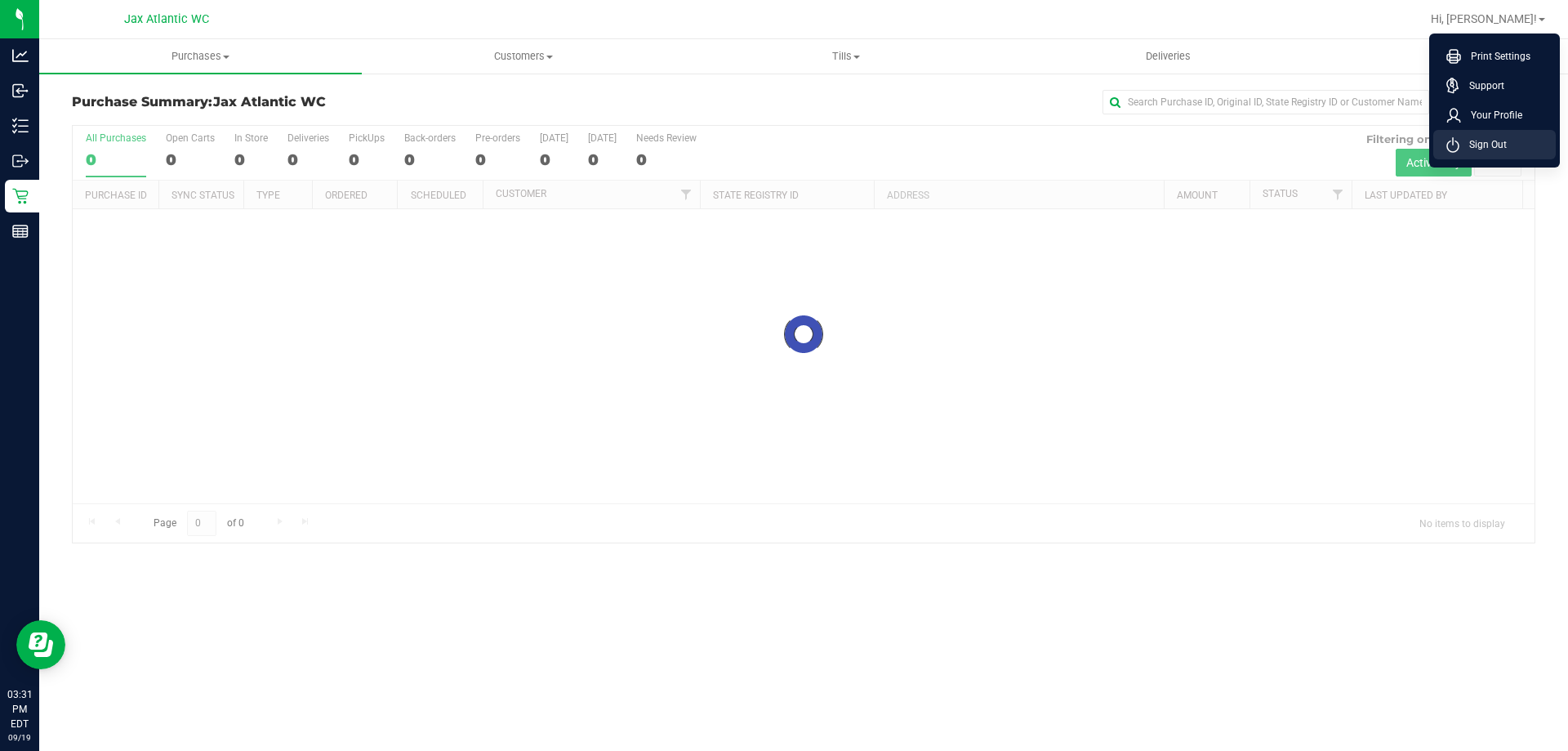
click at [1502, 151] on span "Sign Out" at bounding box center [1484, 144] width 48 height 17
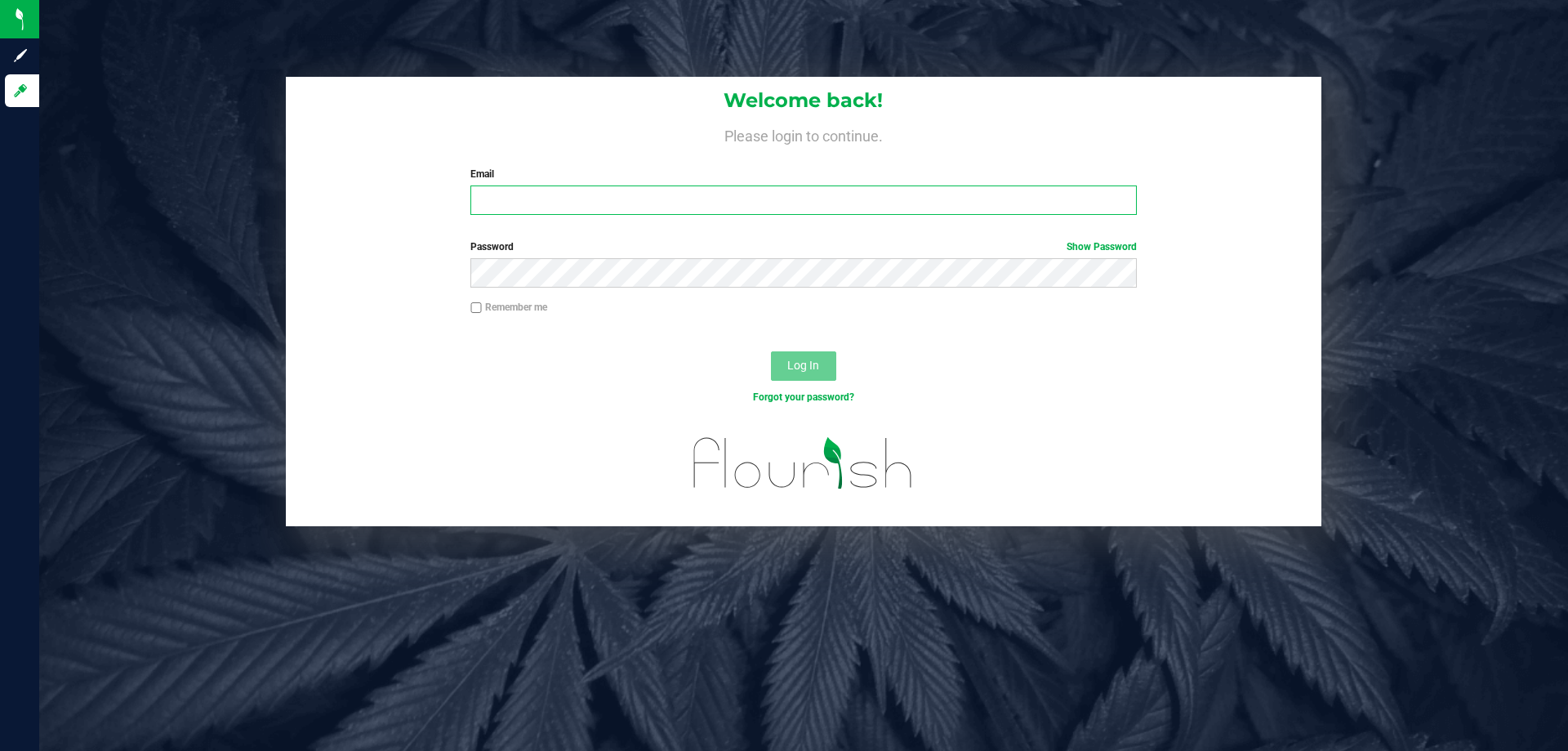
click at [507, 202] on input "Email" at bounding box center [803, 200] width 666 height 29
type input "[EMAIL_ADDRESS][DOMAIN_NAME]"
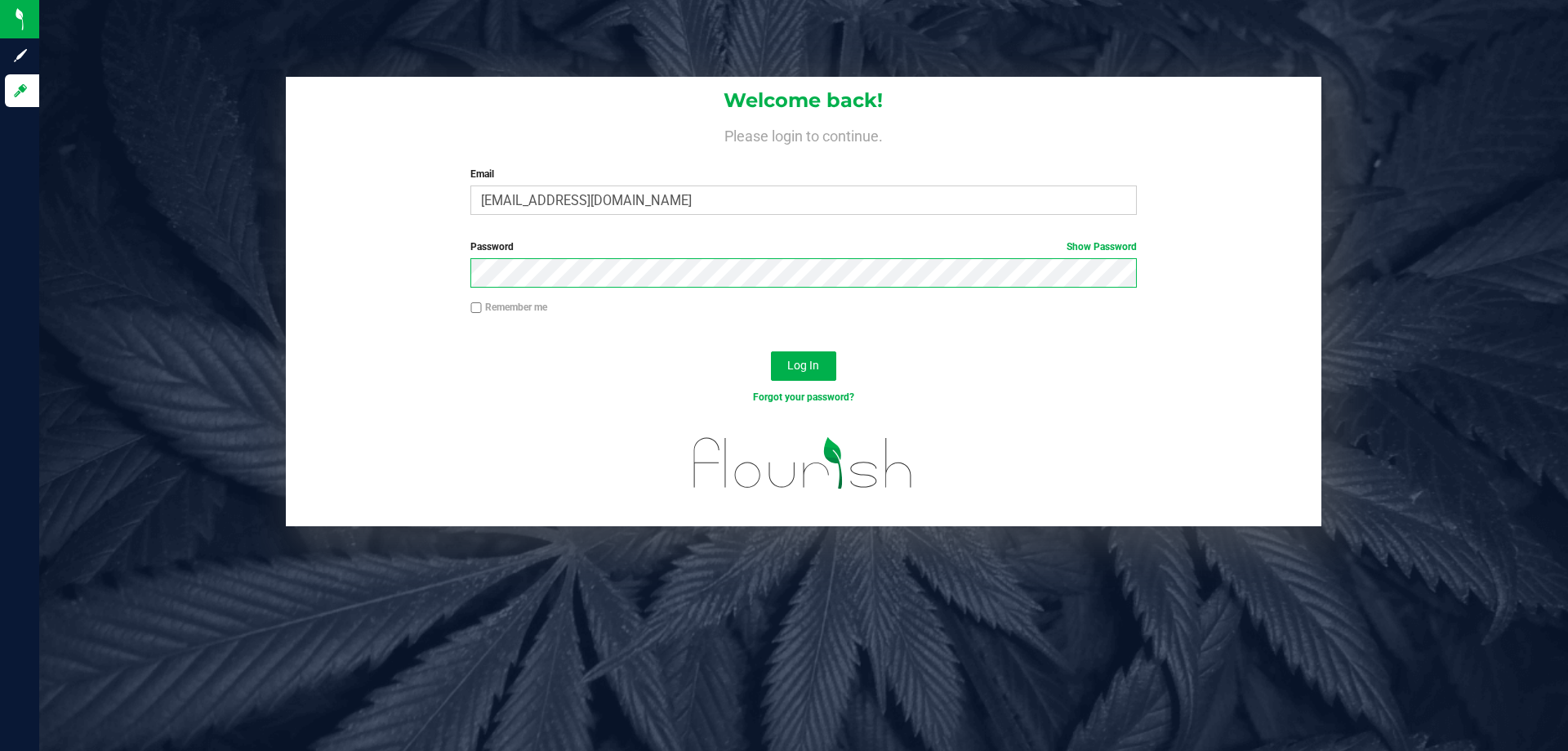
click at [771, 351] on button "Log In" at bounding box center [803, 365] width 65 height 29
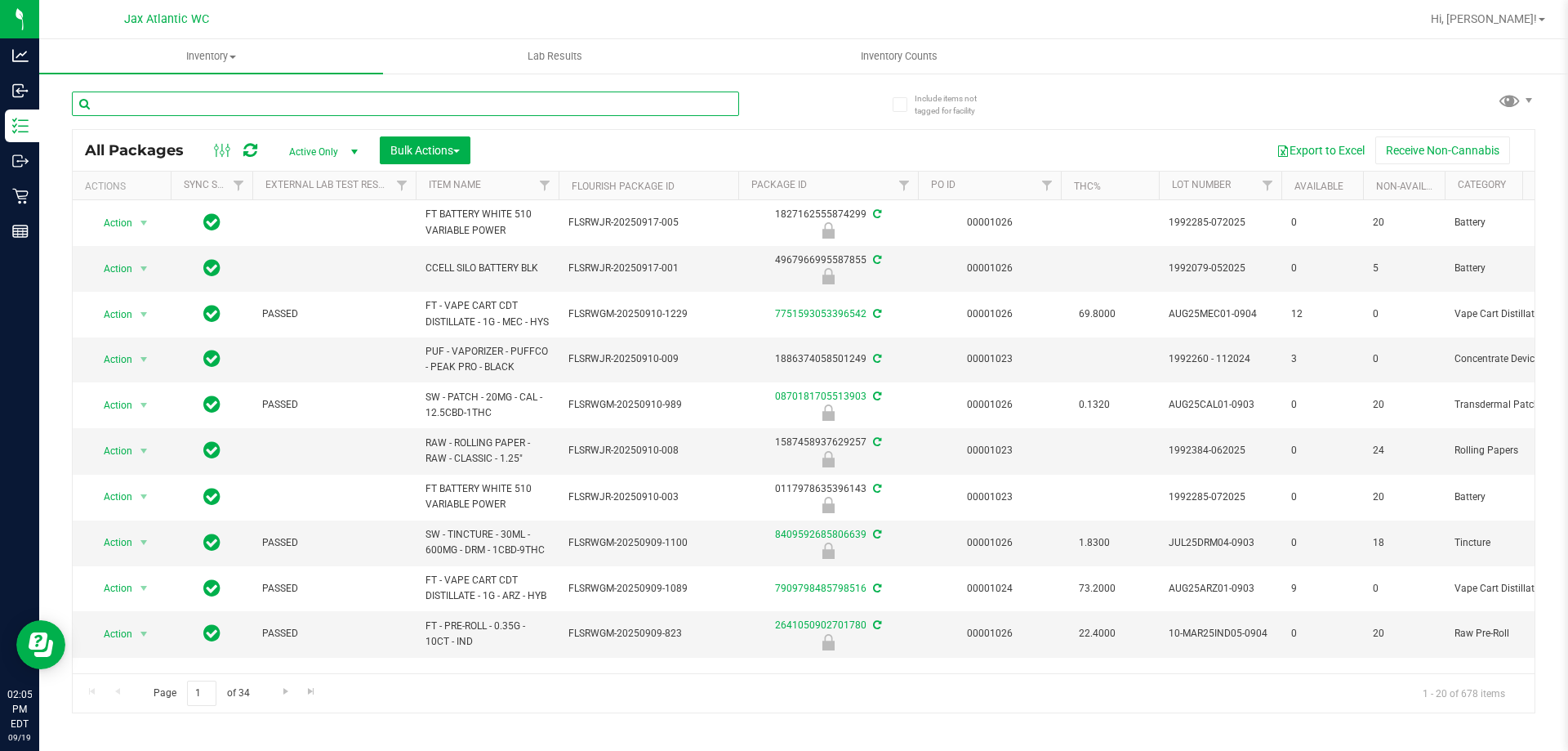
click at [263, 103] on input "text" at bounding box center [406, 104] width 667 height 25
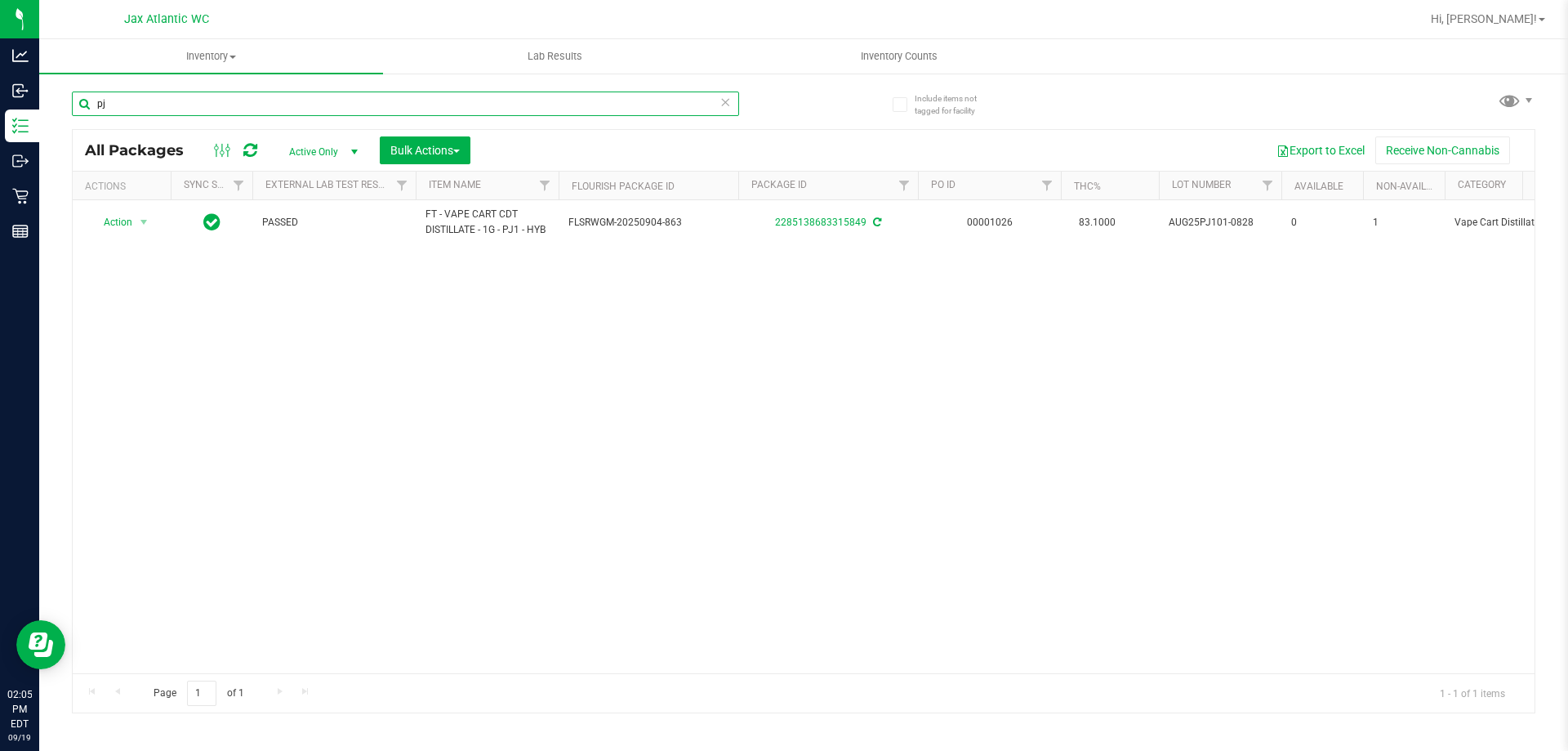
type input "p"
type input "pj3"
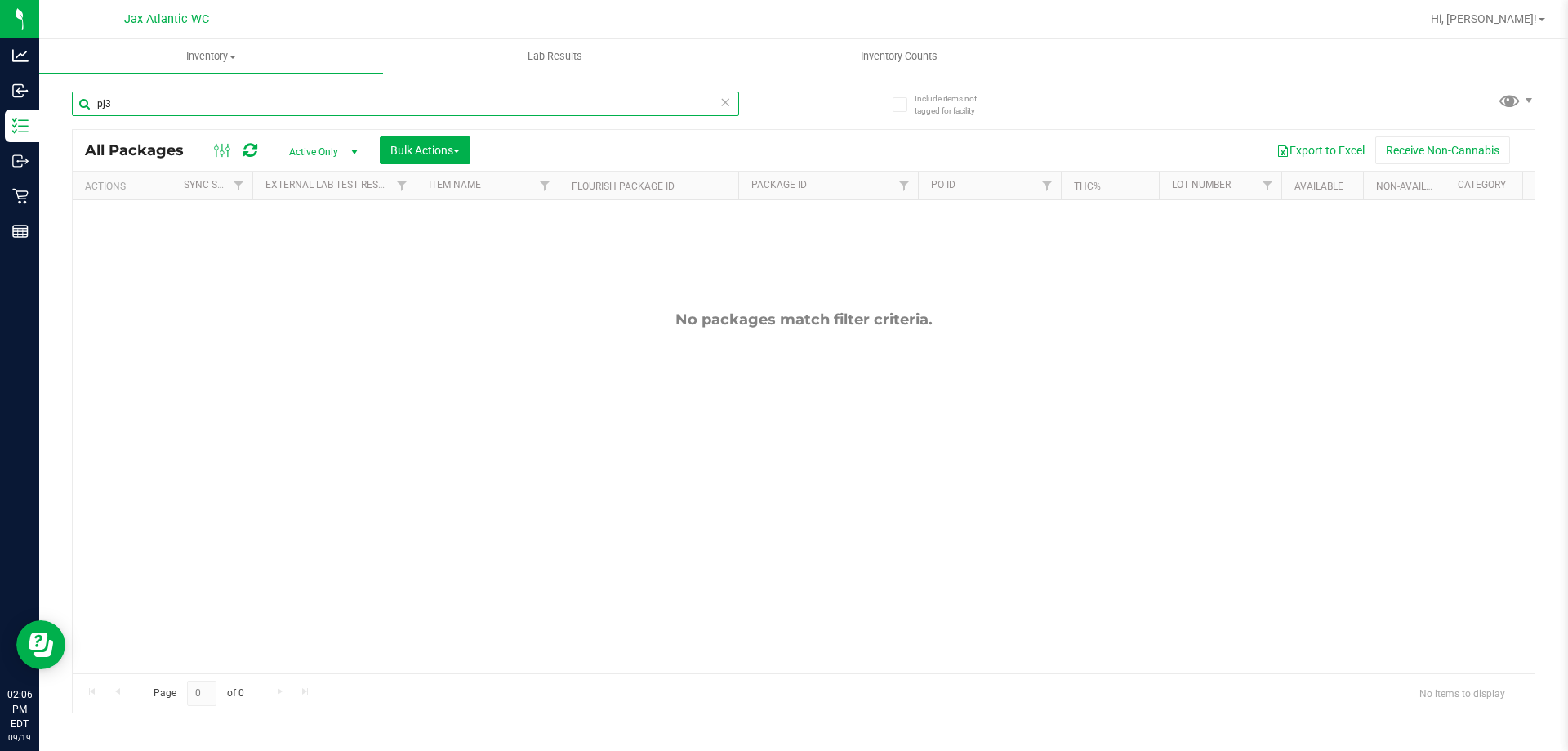
click at [206, 107] on input "pj3" at bounding box center [406, 104] width 667 height 25
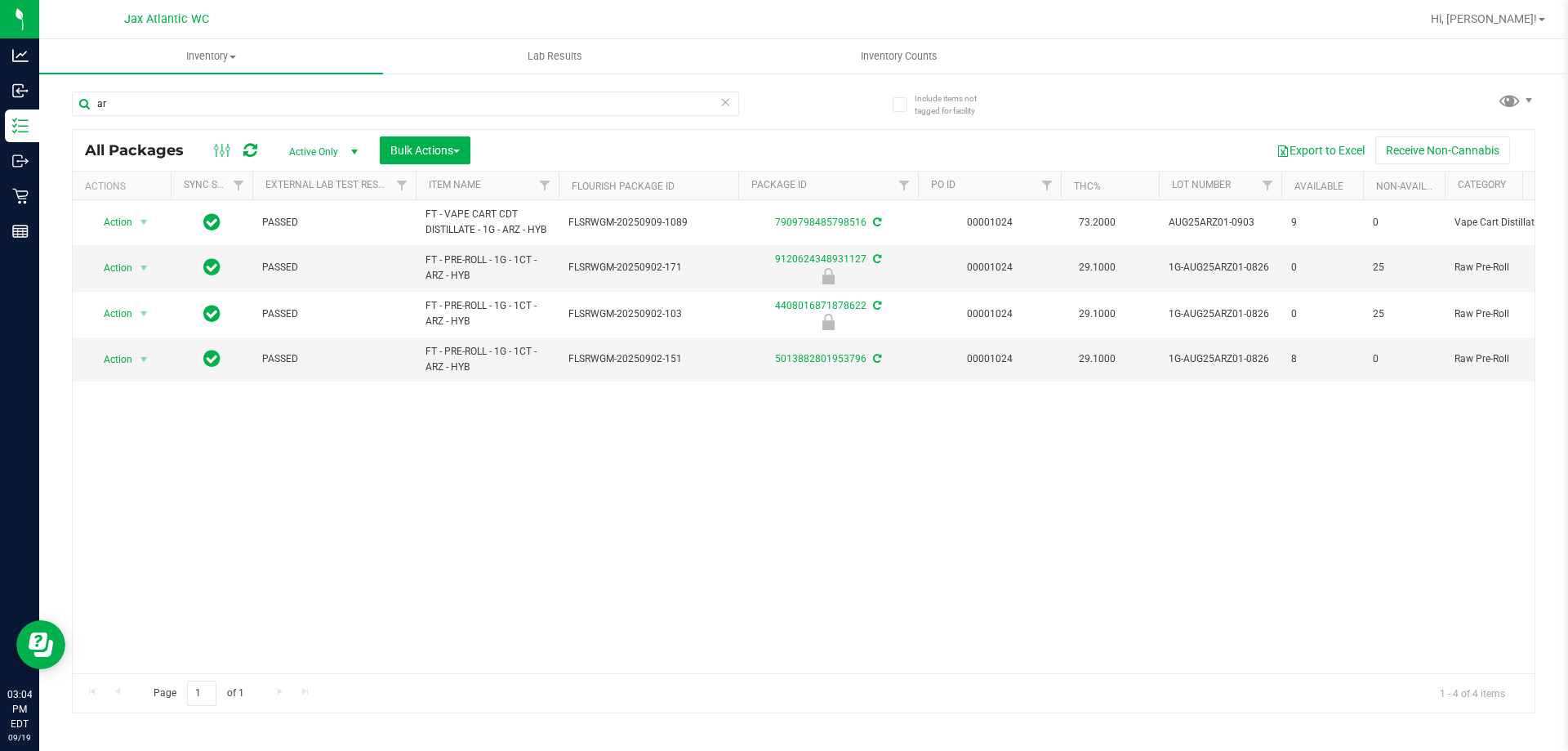
type input "a"
